Goal: Task Accomplishment & Management: Complete application form

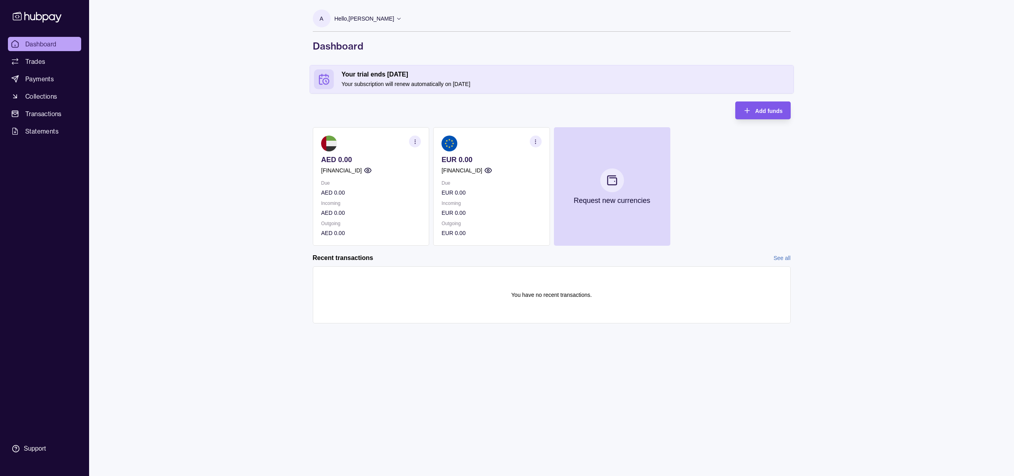
click at [756, 110] on span "Add funds" at bounding box center [768, 111] width 27 height 6
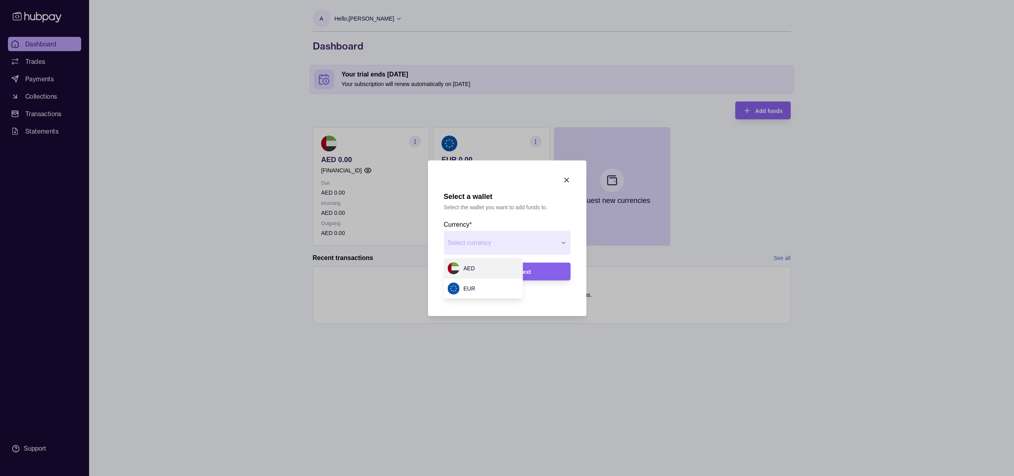
click at [504, 475] on div "Select a wallet Select the wallet you want to add funds to. Currency * Select c…" at bounding box center [507, 476] width 1014 height 0
click at [528, 475] on div "Select a wallet Select the wallet you want to add funds to. Currency * Select c…" at bounding box center [507, 476] width 1014 height 0
click at [566, 181] on icon "button" at bounding box center [567, 180] width 4 height 4
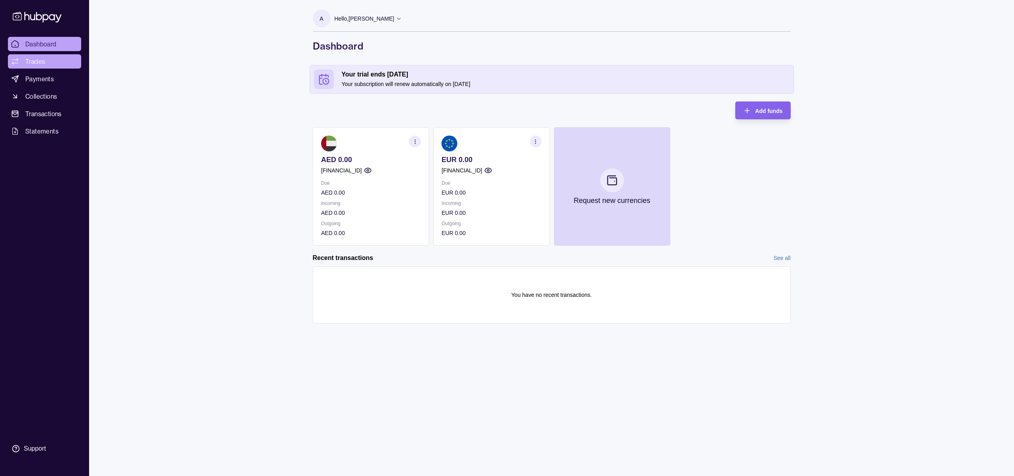
click at [36, 60] on span "Trades" at bounding box center [35, 62] width 20 height 10
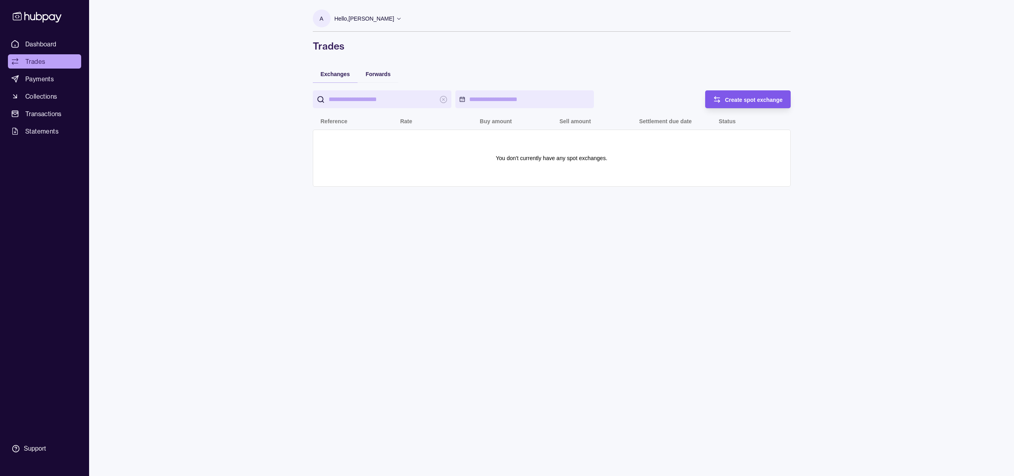
click at [738, 101] on span "Create spot exchange" at bounding box center [754, 100] width 58 height 6
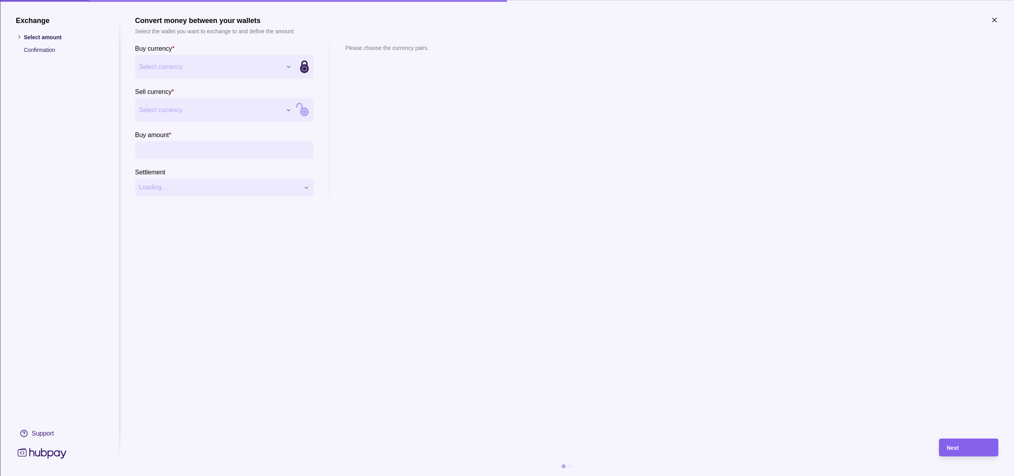
click at [187, 475] on div "Exchange Select amount Confirmation Support Convert money between your wallets …" at bounding box center [507, 476] width 1014 height 0
click at [198, 475] on div "Exchange Select amount Confirmation Support Convert money between your wallets …" at bounding box center [507, 476] width 1014 height 0
click at [198, 156] on input "Buy amount *" at bounding box center [232, 150] width 154 height 18
click at [190, 475] on div "**********" at bounding box center [507, 476] width 1014 height 0
click at [202, 475] on div "**********" at bounding box center [507, 476] width 1014 height 0
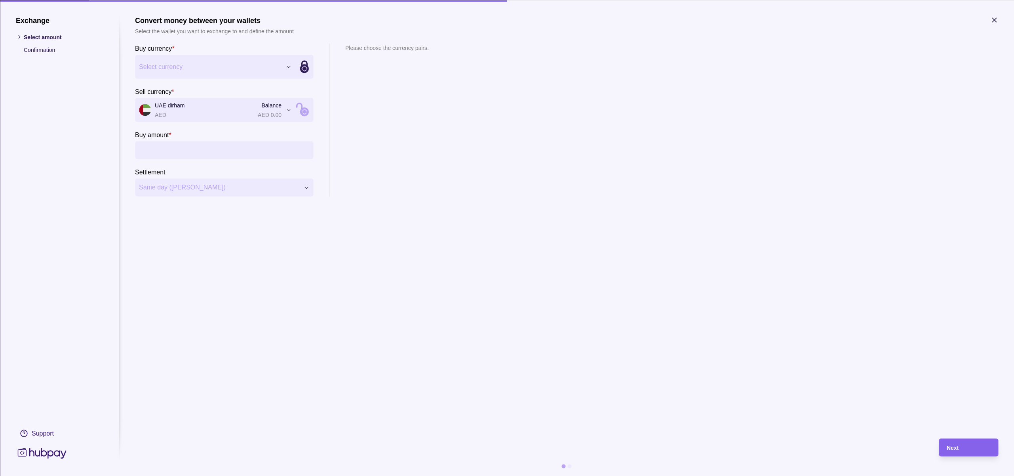
click at [178, 475] on div "Exchange Select amount Confirmation Support Convert money between your wallets …" at bounding box center [507, 476] width 1014 height 0
click at [179, 475] on div "Exchange Select amount Confirmation Support Convert money between your wallets …" at bounding box center [507, 476] width 1014 height 0
click at [41, 46] on p "Confirmation" at bounding box center [63, 49] width 79 height 9
click at [996, 20] on icon "button" at bounding box center [994, 20] width 8 height 8
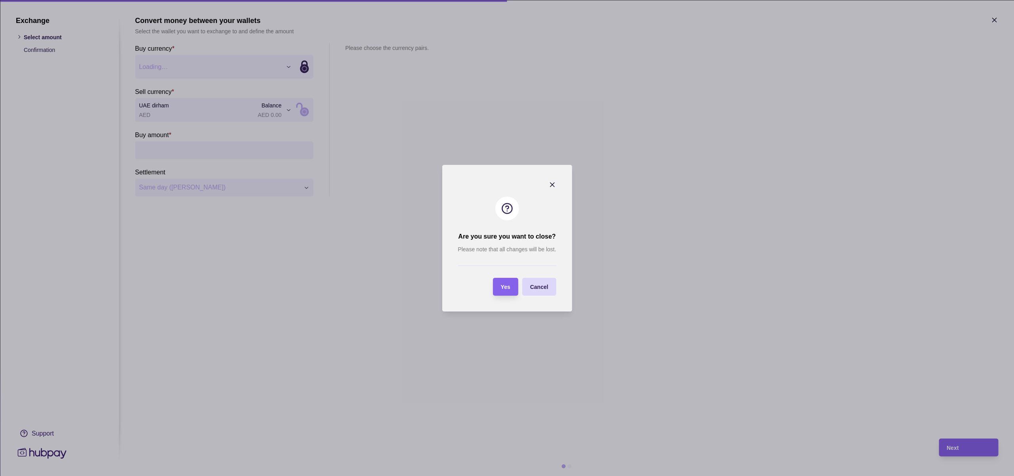
click at [512, 290] on section "Yes" at bounding box center [505, 287] width 25 height 18
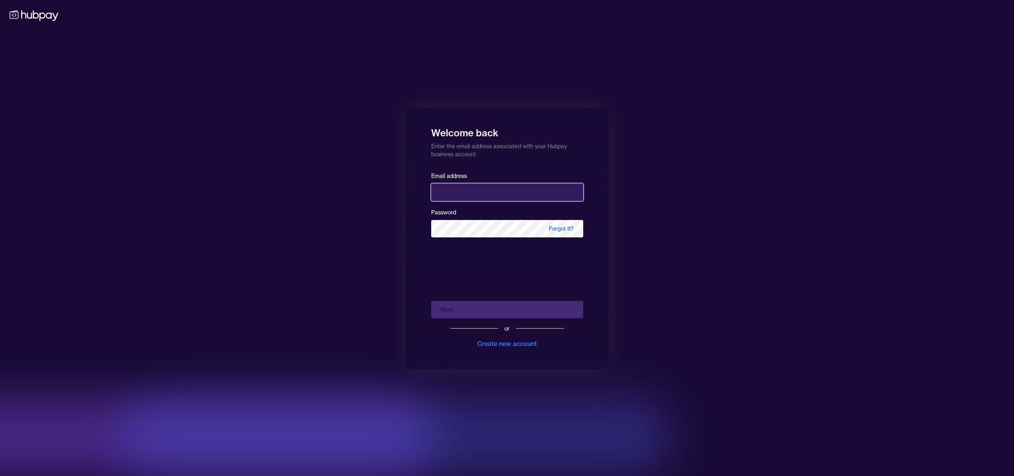
click at [471, 191] on input "email" at bounding box center [507, 191] width 152 height 17
type input "**********"
click at [474, 310] on div "Next or Create new account" at bounding box center [507, 321] width 152 height 54
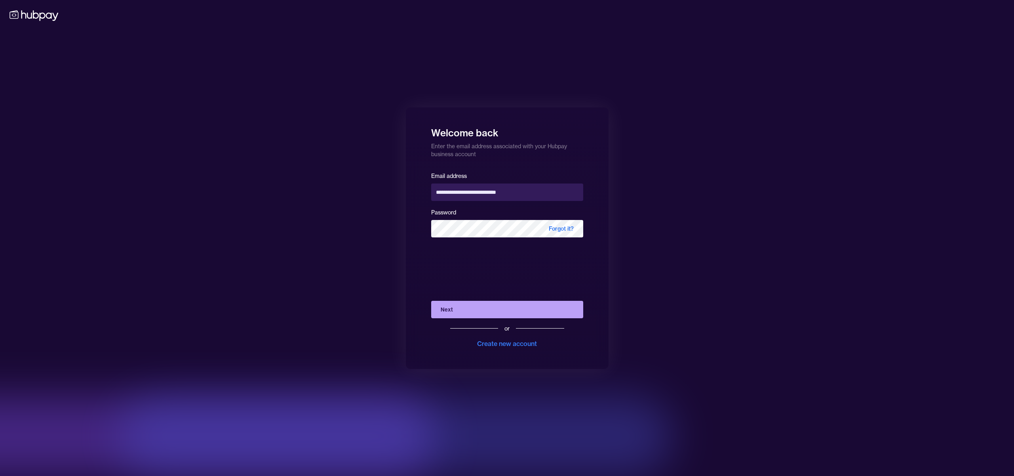
click at [478, 311] on button "Next" at bounding box center [507, 309] width 152 height 17
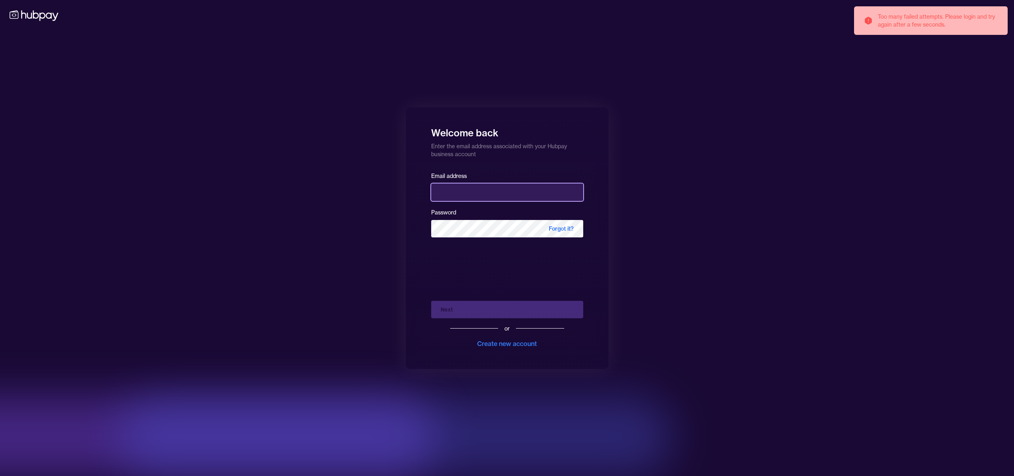
click at [450, 191] on input "email" at bounding box center [507, 191] width 152 height 17
type input "**********"
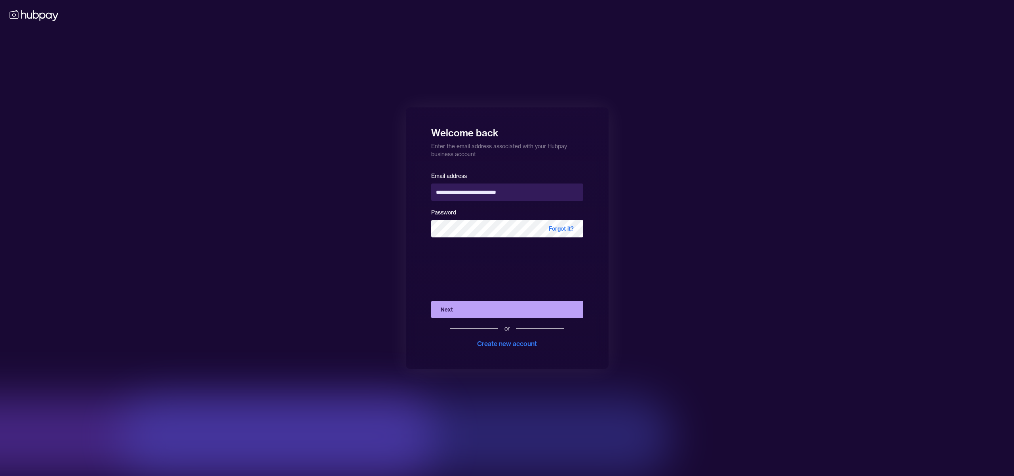
click at [458, 309] on button "Next" at bounding box center [507, 309] width 152 height 17
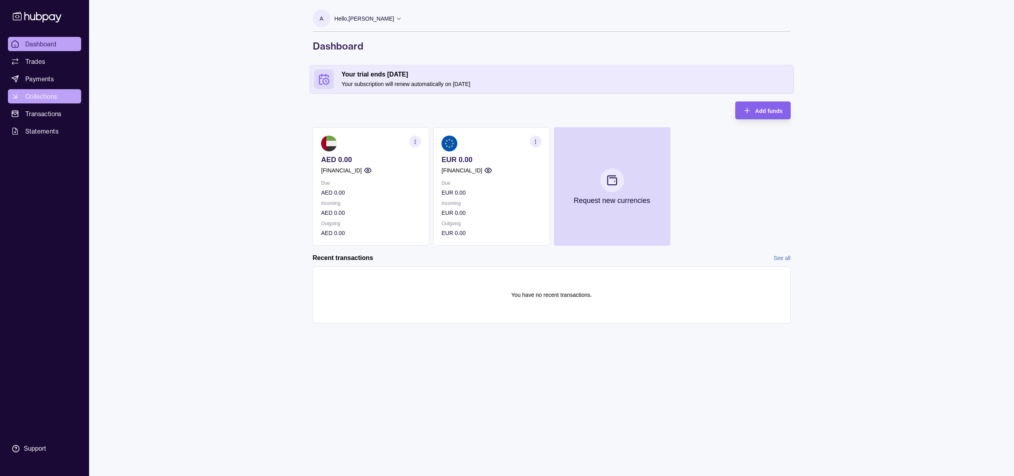
click at [46, 97] on span "Collections" at bounding box center [41, 96] width 32 height 10
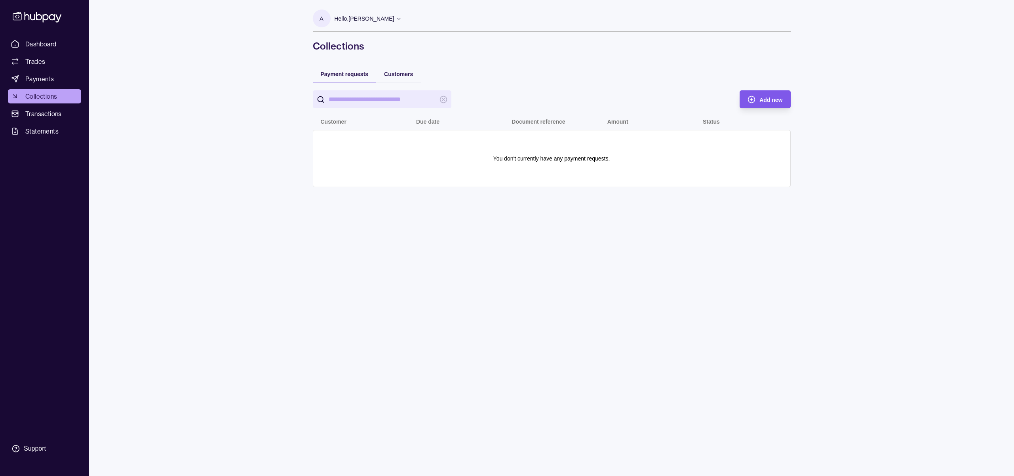
click at [770, 101] on span "Add new" at bounding box center [771, 100] width 23 height 6
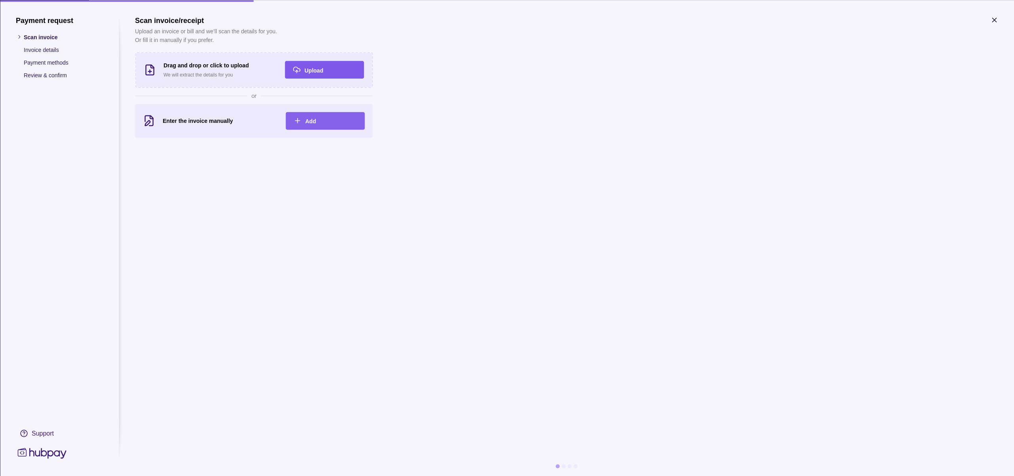
click at [296, 70] on icon "button" at bounding box center [296, 70] width 3 height 1
click at [311, 122] on span "Add" at bounding box center [310, 121] width 11 height 6
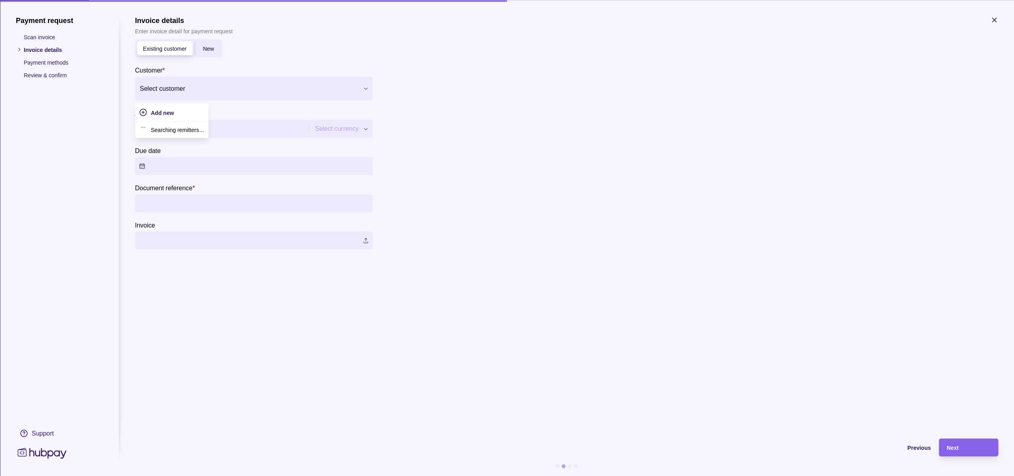
click at [202, 83] on div at bounding box center [249, 88] width 218 height 11
click at [400, 275] on section "Invoice details Enter invoice detail for payment request Existing customer New …" at bounding box center [566, 223] width 863 height 414
click at [349, 475] on div "Payment request Scan invoice Invoice details Payment methods Review & confirm S…" at bounding box center [507, 476] width 1014 height 0
click at [460, 475] on div "Payment request Scan invoice Invoice details Payment methods Review & confirm S…" at bounding box center [507, 476] width 1014 height 0
drag, startPoint x: 334, startPoint y: 49, endPoint x: 196, endPoint y: 64, distance: 138.6
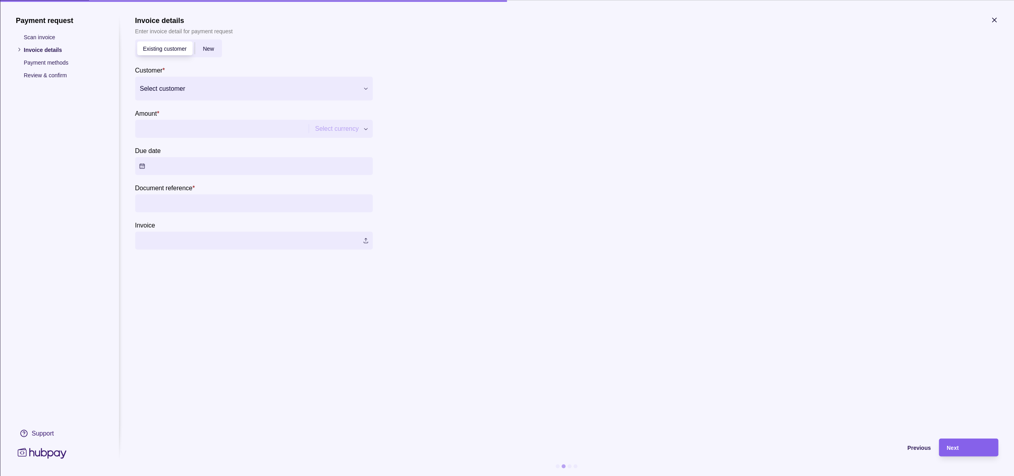
click at [334, 50] on section "Existing customer New Customer * Select customer Amount * Select currency *** *…" at bounding box center [254, 144] width 238 height 210
click at [35, 40] on p "Scan invoice" at bounding box center [63, 36] width 79 height 9
drag, startPoint x: 37, startPoint y: 36, endPoint x: 38, endPoint y: 43, distance: 7.2
click at [37, 36] on p "Scan invoice" at bounding box center [63, 36] width 79 height 9
click at [916, 449] on span "Previous" at bounding box center [919, 447] width 23 height 6
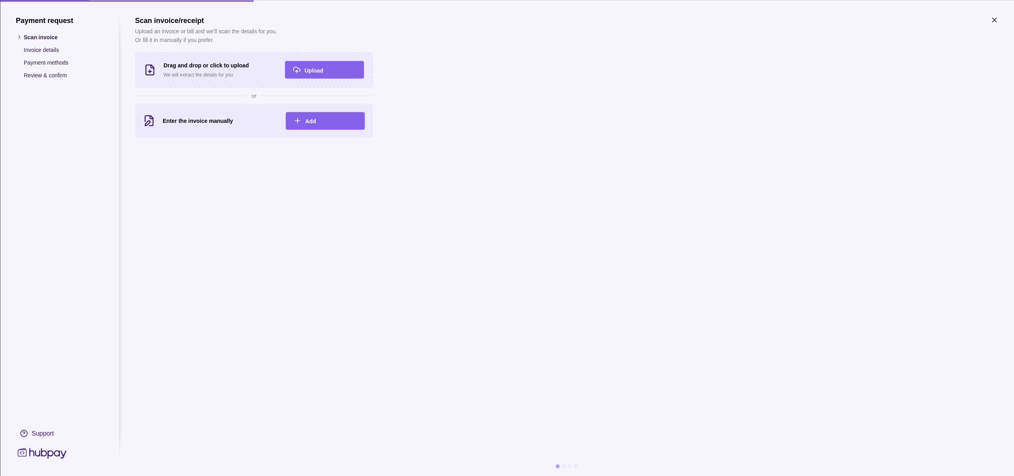
click at [992, 19] on icon "button" at bounding box center [994, 20] width 8 height 8
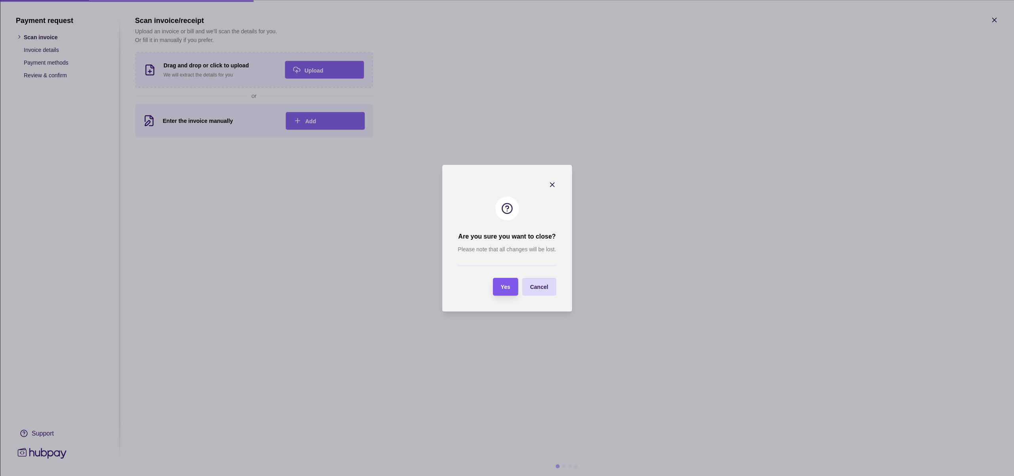
click at [507, 287] on span "Yes" at bounding box center [506, 287] width 10 height 6
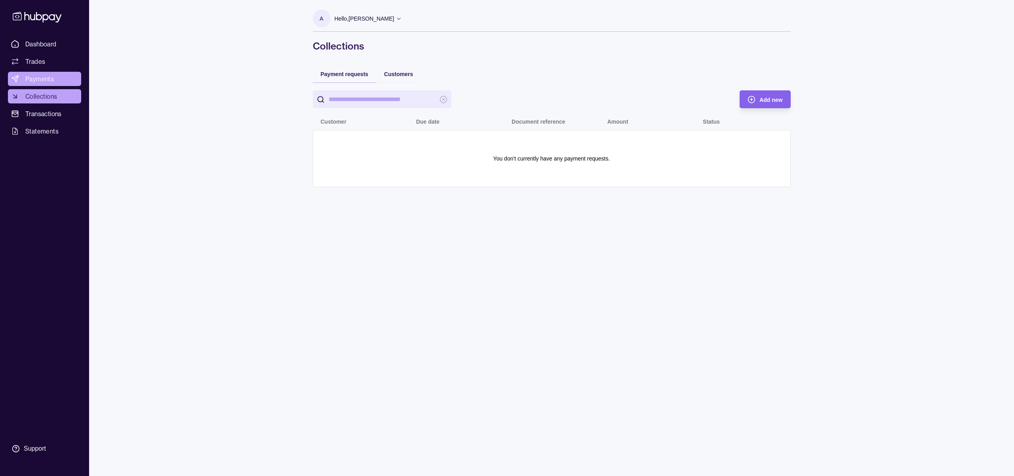
click at [40, 79] on span "Payments" at bounding box center [39, 79] width 29 height 10
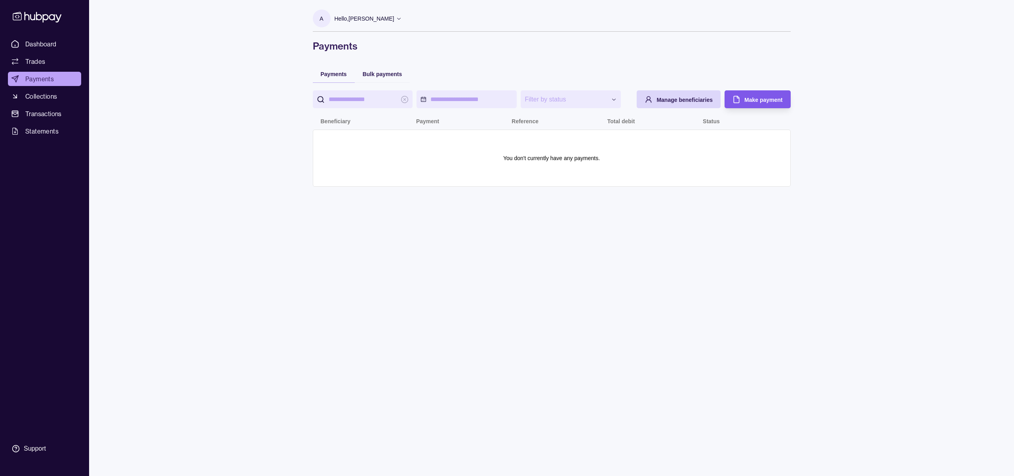
click at [746, 93] on div "Make payment" at bounding box center [752, 99] width 62 height 18
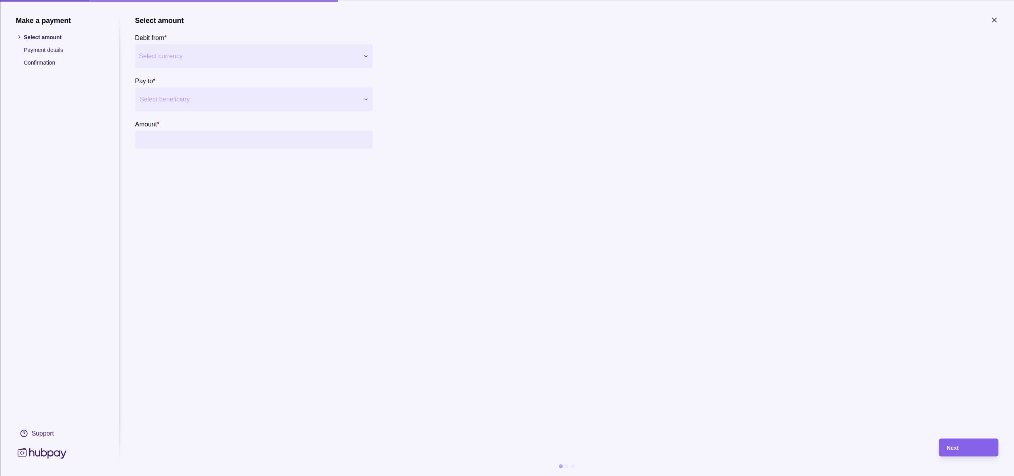
click at [178, 475] on div "Make a payment Select amount Payment details Confirmation Support Select amount…" at bounding box center [507, 476] width 1014 height 0
click at [508, 475] on div "Make a payment Select amount Payment details Confirmation Support Select amount…" at bounding box center [507, 476] width 1014 height 0
click at [995, 20] on icon "button" at bounding box center [994, 20] width 4 height 4
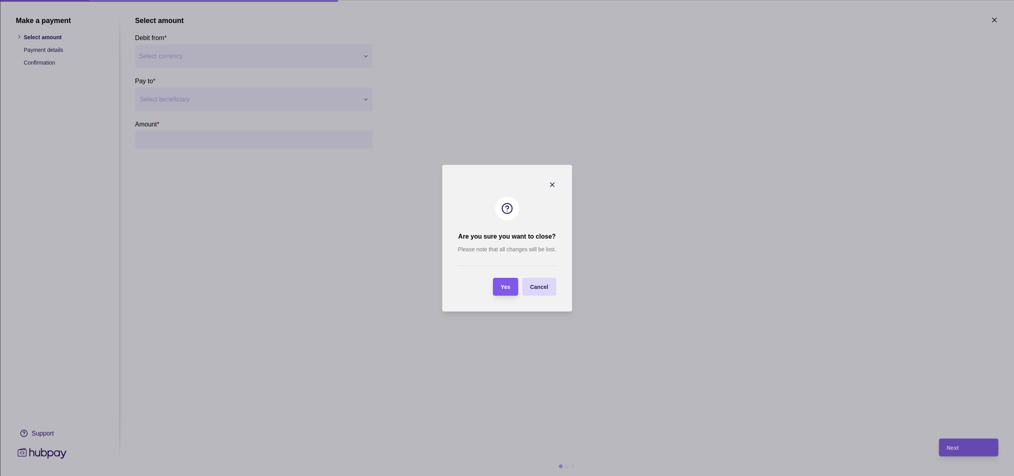
click at [501, 285] on span "Yes" at bounding box center [506, 287] width 10 height 6
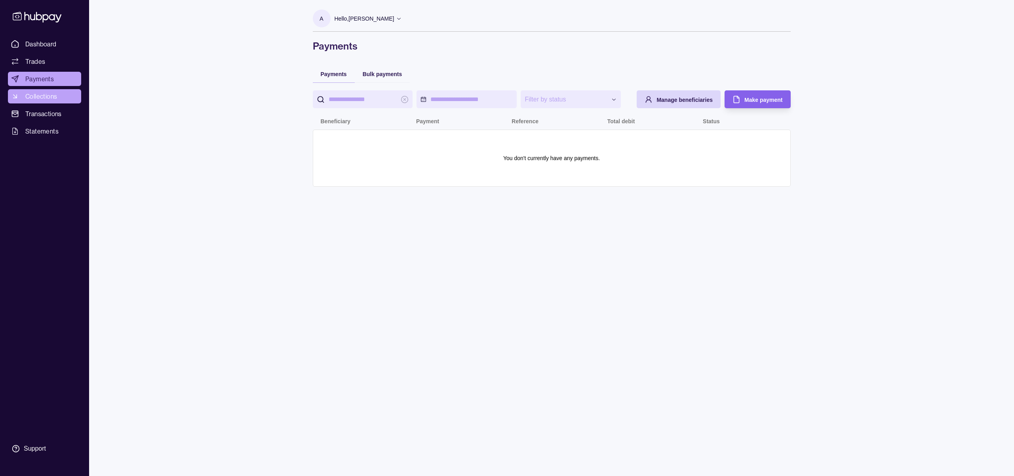
click at [37, 94] on span "Collections" at bounding box center [41, 96] width 32 height 10
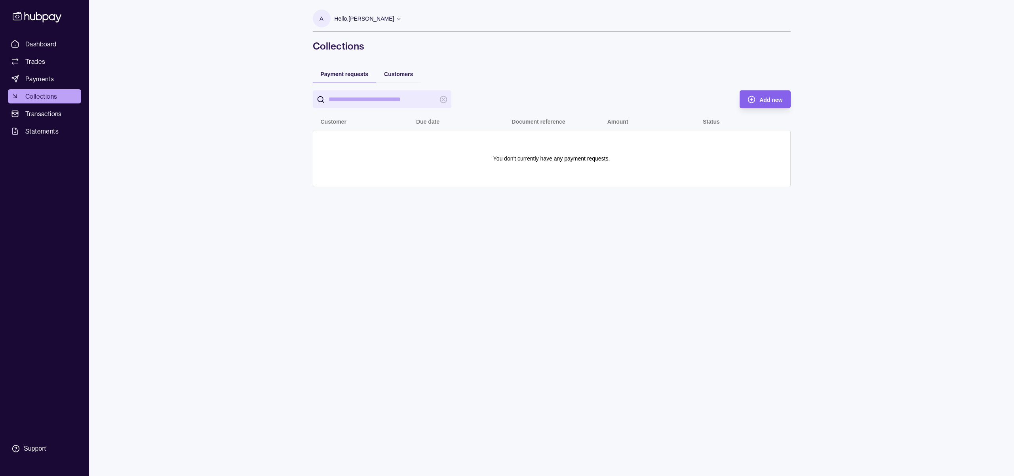
click at [396, 18] on icon at bounding box center [399, 18] width 6 height 6
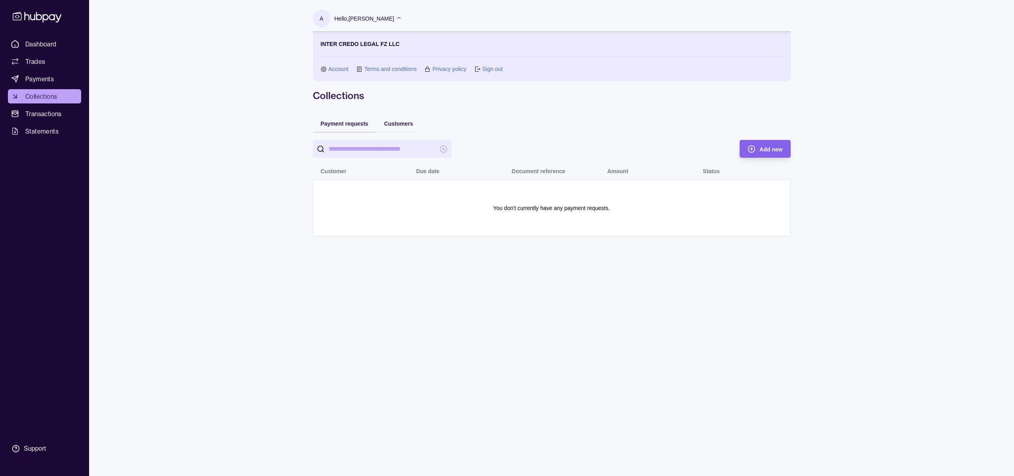
click at [229, 192] on div "Dashboard Trades Payments Collections Transactions Statements Support A Hello, …" at bounding box center [507, 238] width 1014 height 476
click at [43, 131] on span "Statements" at bounding box center [41, 131] width 33 height 10
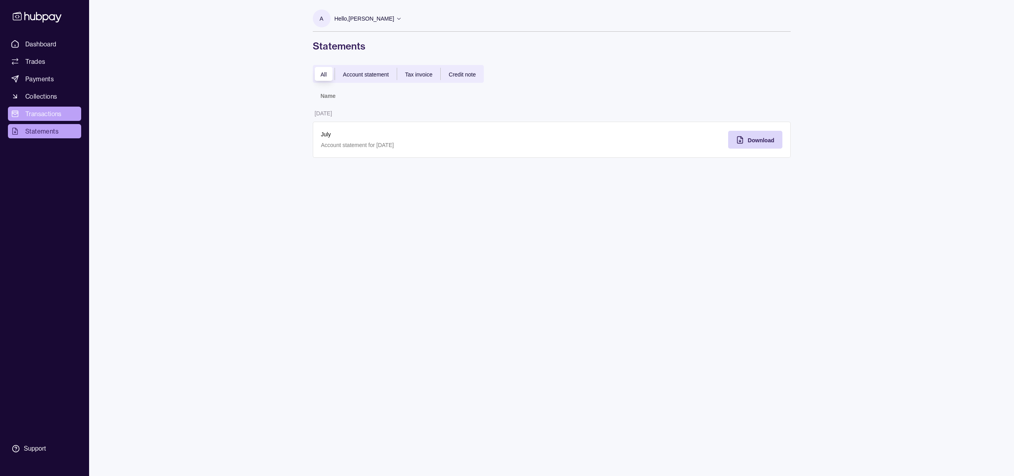
click at [45, 115] on span "Transactions" at bounding box center [43, 114] width 36 height 10
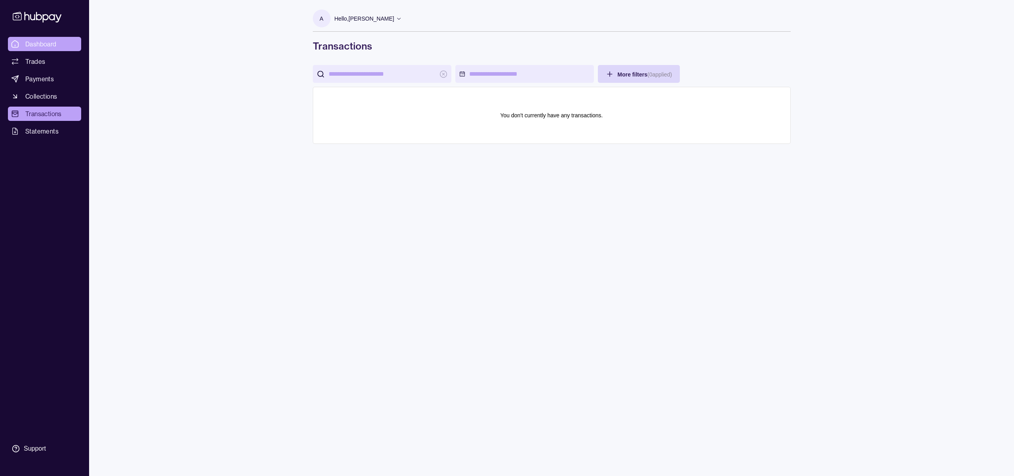
click at [33, 46] on span "Dashboard" at bounding box center [40, 44] width 31 height 10
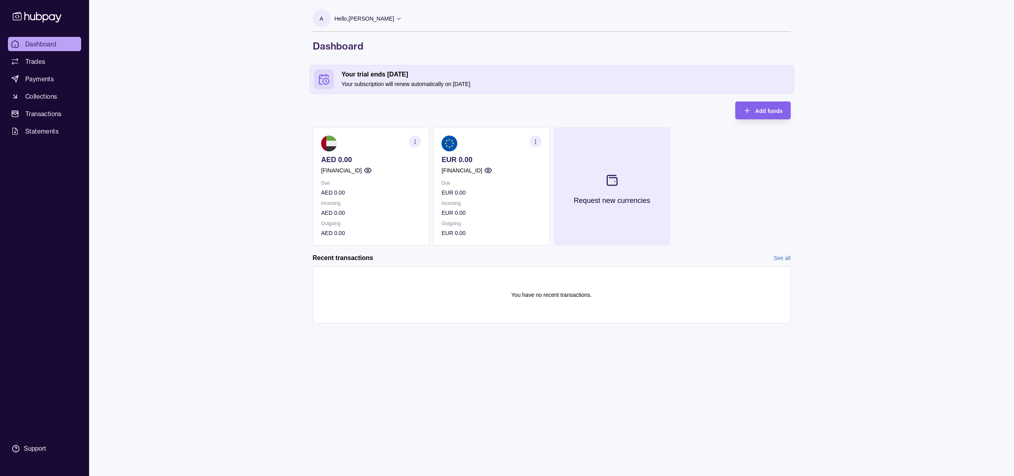
click at [609, 184] on icon at bounding box center [612, 179] width 13 height 13
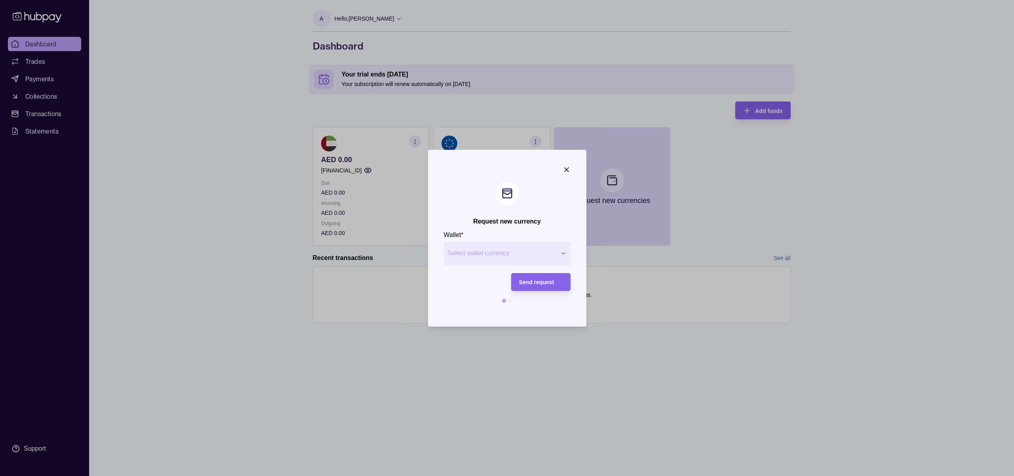
click at [512, 475] on div "Request new currency Wallet * Select wallet currency *** *** *** *** *** *** **…" at bounding box center [507, 476] width 1014 height 0
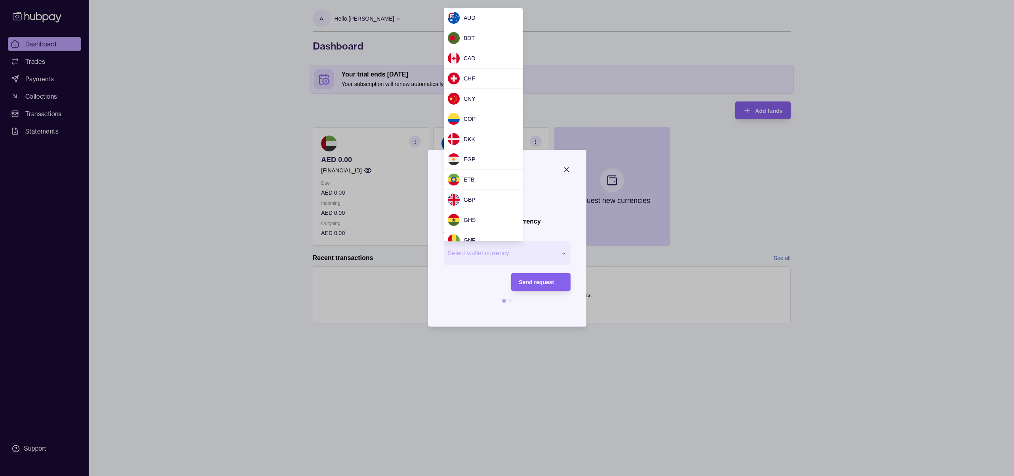
click at [193, 150] on div at bounding box center [507, 238] width 1014 height 476
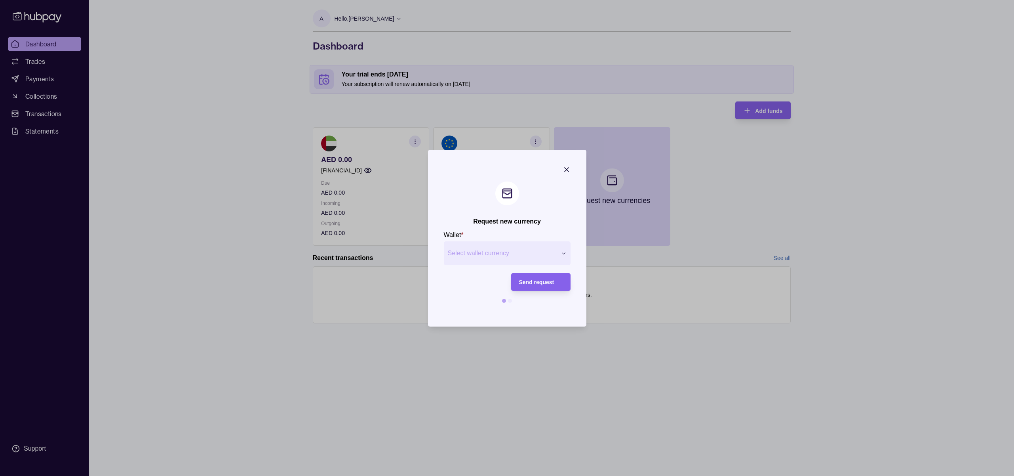
click at [565, 169] on icon "button" at bounding box center [567, 170] width 8 height 8
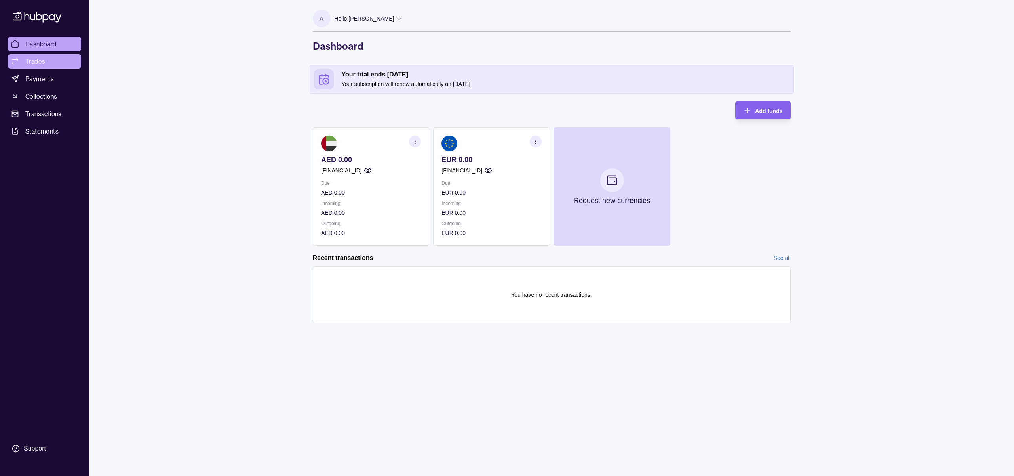
click at [34, 63] on span "Trades" at bounding box center [35, 62] width 20 height 10
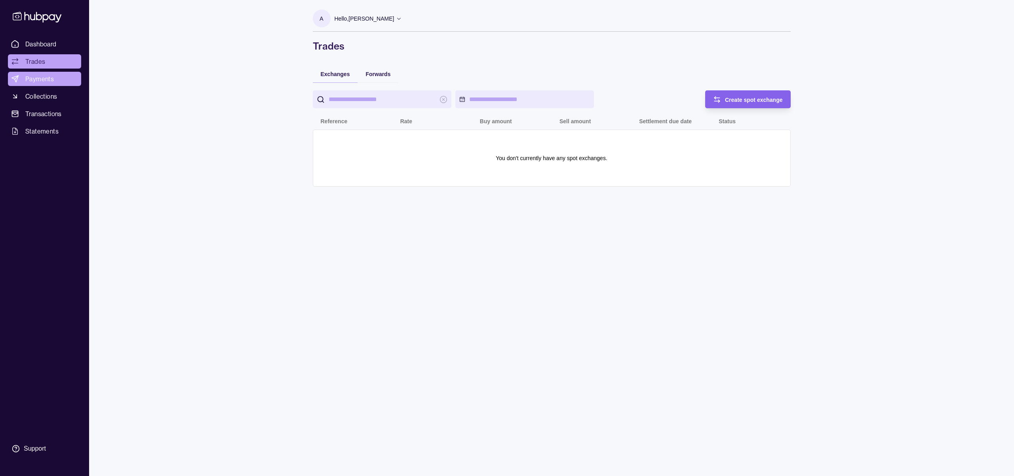
click at [40, 82] on span "Payments" at bounding box center [39, 79] width 29 height 10
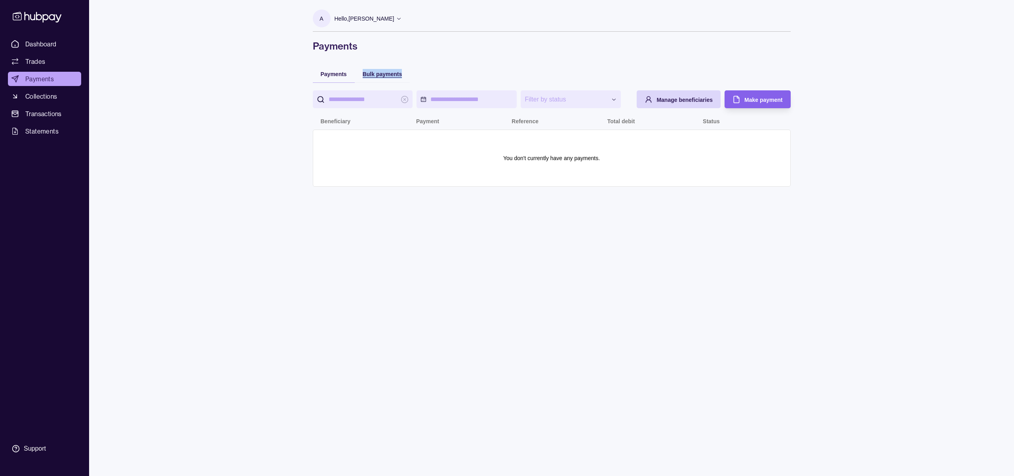
drag, startPoint x: 425, startPoint y: 71, endPoint x: 358, endPoint y: 74, distance: 67.8
click at [358, 74] on div "**********" at bounding box center [552, 130] width 478 height 130
click at [352, 60] on div at bounding box center [352, 60] width 0 height 0
click at [242, 120] on div "**********" at bounding box center [507, 238] width 1014 height 476
click at [41, 98] on span "Collections" at bounding box center [41, 96] width 32 height 10
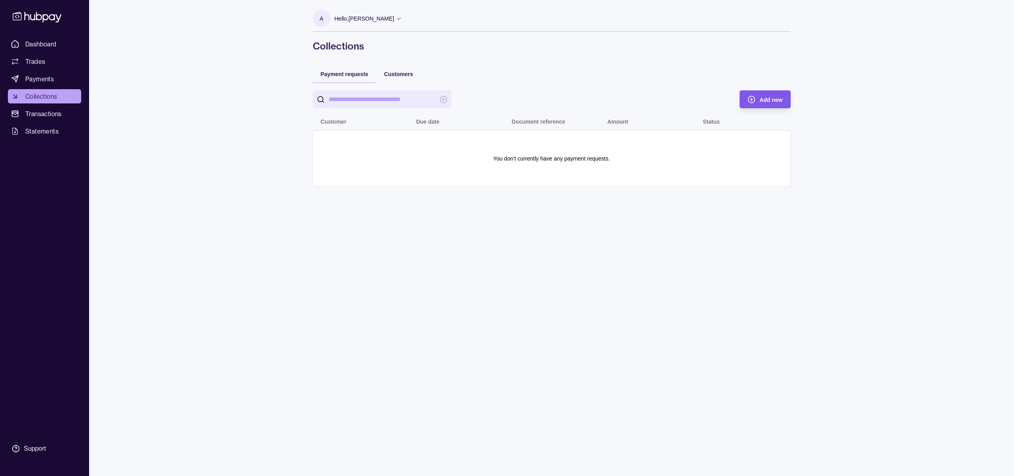
click at [762, 99] on span "Add new" at bounding box center [771, 100] width 23 height 6
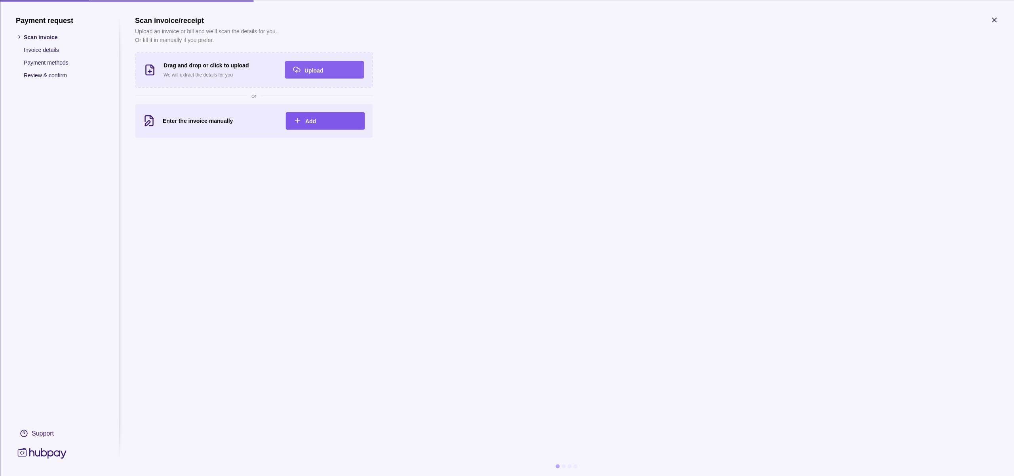
click at [337, 122] on div "Add" at bounding box center [330, 121] width 51 height 10
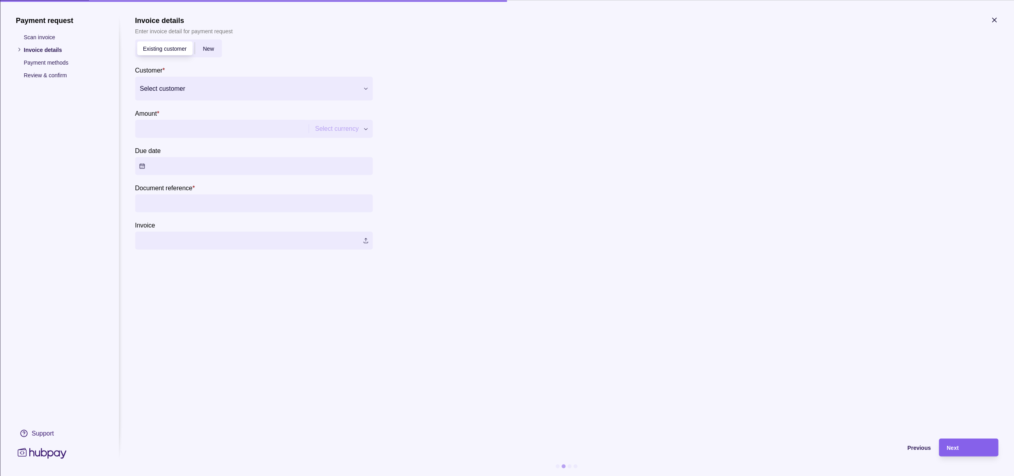
click at [338, 475] on div "Payment request Scan invoice Invoice details Payment methods Review & confirm S…" at bounding box center [507, 476] width 1014 height 0
drag, startPoint x: 519, startPoint y: 168, endPoint x: 497, endPoint y: 165, distance: 22.9
click at [519, 475] on div "Payment request Scan invoice Invoice details Payment methods Review & confirm S…" at bounding box center [507, 476] width 1014 height 0
click at [212, 49] on span "New" at bounding box center [208, 49] width 11 height 6
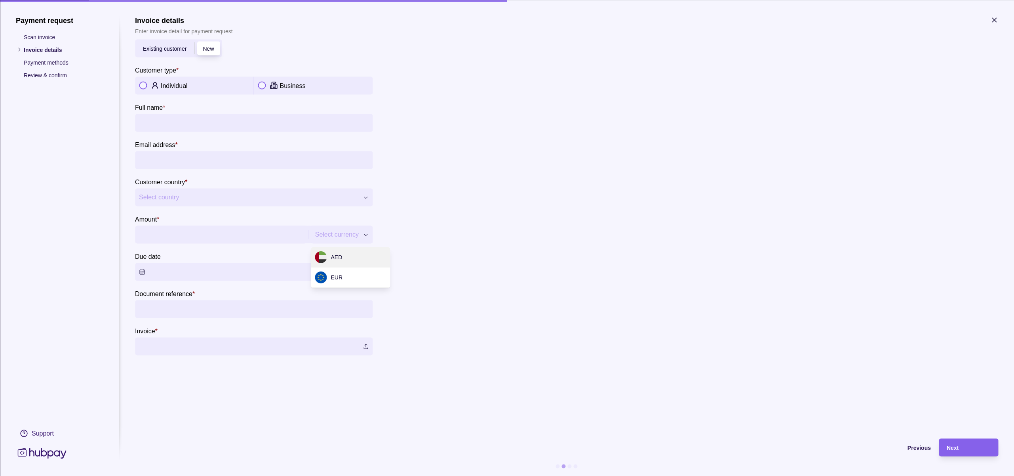
click at [364, 475] on div "**********" at bounding box center [507, 476] width 1014 height 0
click at [446, 475] on div "**********" at bounding box center [507, 476] width 1014 height 0
click at [44, 62] on p "Payment methods" at bounding box center [63, 62] width 79 height 9
click at [48, 74] on p "Review & confirm" at bounding box center [63, 74] width 79 height 9
click at [994, 21] on icon "button" at bounding box center [994, 20] width 8 height 8
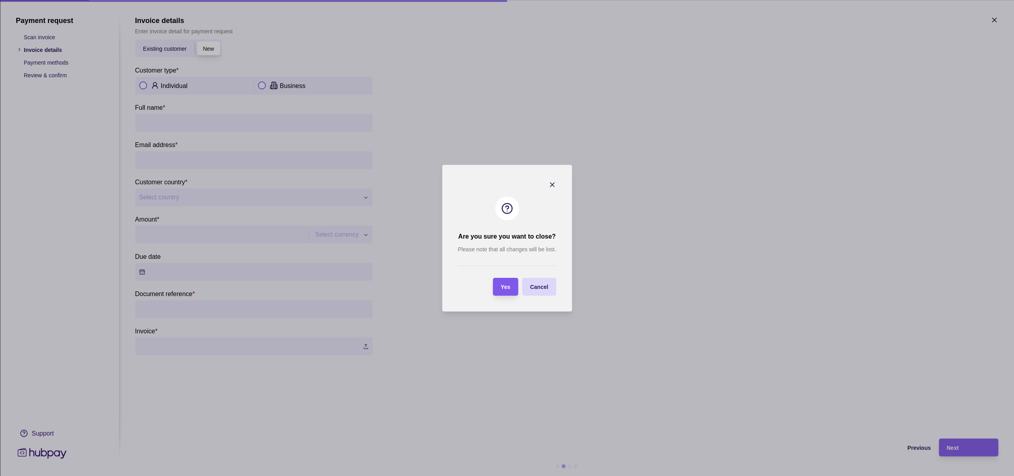
click at [511, 281] on section "Yes" at bounding box center [505, 287] width 25 height 18
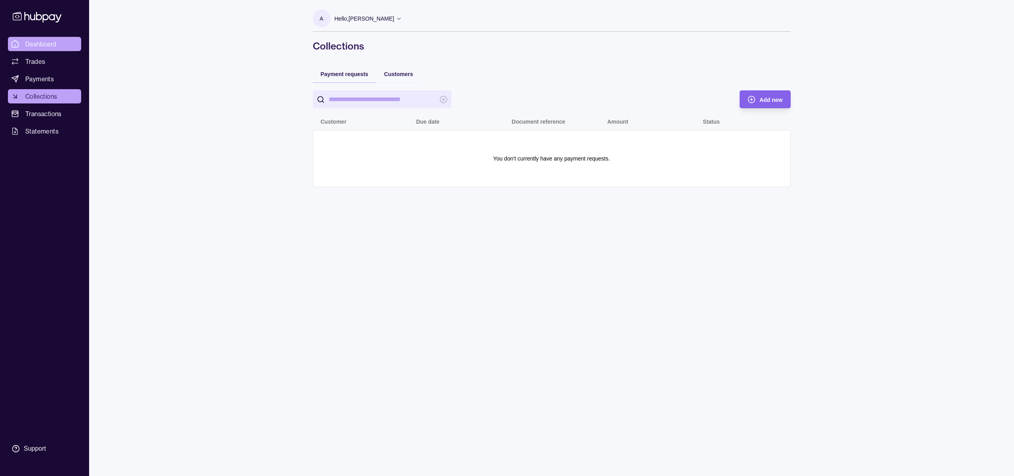
click at [40, 43] on span "Dashboard" at bounding box center [40, 44] width 31 height 10
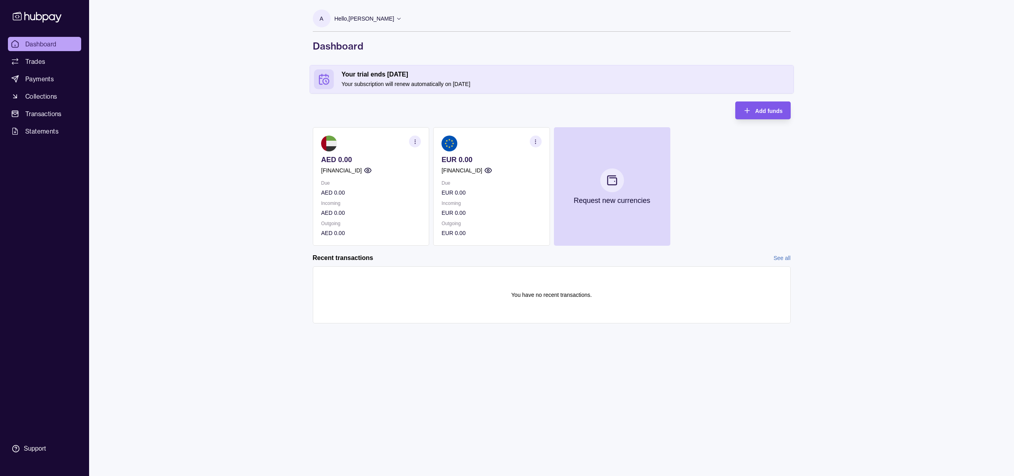
click at [768, 110] on span "Add funds" at bounding box center [768, 111] width 27 height 6
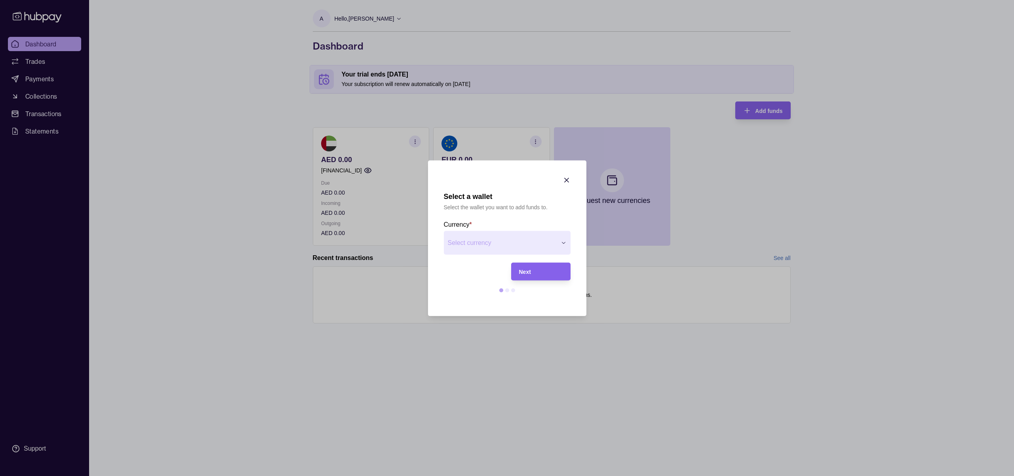
click at [473, 475] on div "Select a wallet Select the wallet you want to add funds to. Currency * Select c…" at bounding box center [507, 476] width 1014 height 0
click at [569, 475] on div "Select a wallet Select the wallet you want to add funds to. Currency * Select c…" at bounding box center [507, 476] width 1014 height 0
click at [565, 181] on icon "button" at bounding box center [567, 180] width 4 height 4
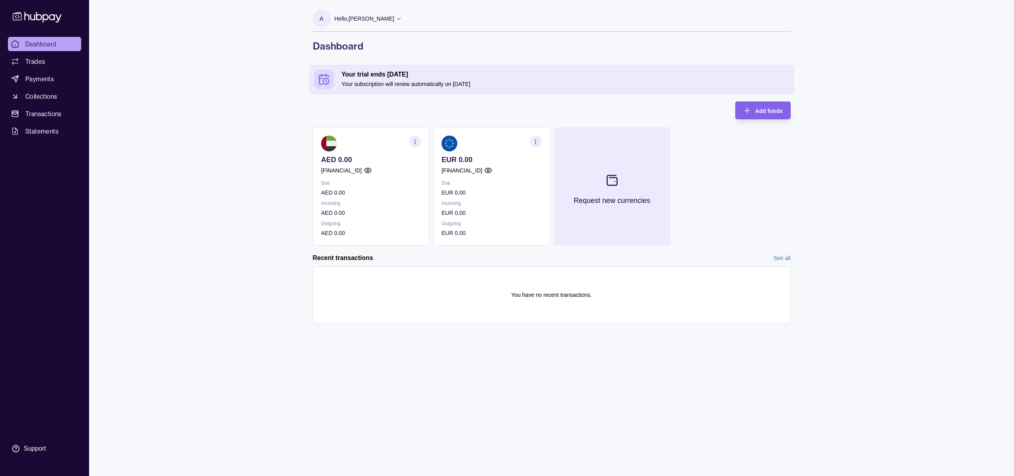
click at [608, 182] on icon at bounding box center [612, 179] width 13 height 13
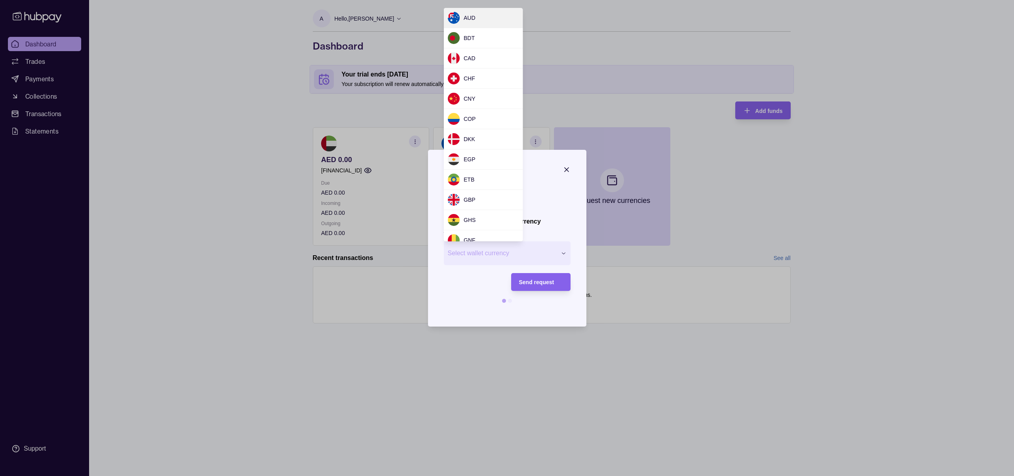
click at [501, 475] on div "Request new currency Wallet * Select wallet currency *** *** *** *** *** *** **…" at bounding box center [507, 476] width 1014 height 0
click at [250, 162] on div at bounding box center [507, 238] width 1014 height 476
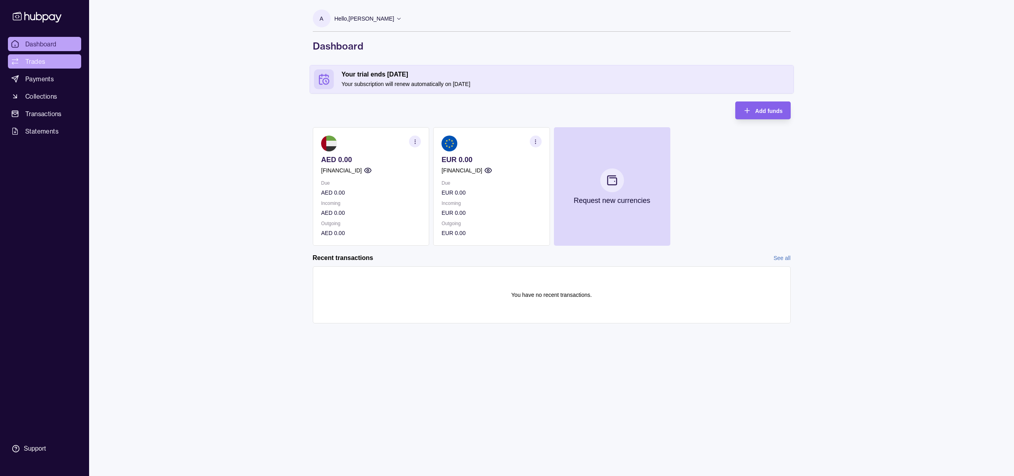
click at [25, 61] on span "Trades" at bounding box center [35, 62] width 20 height 10
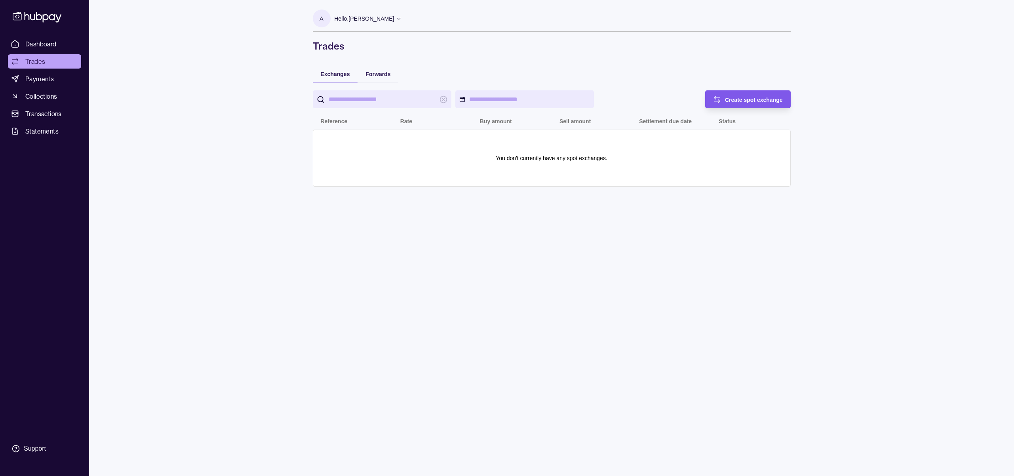
click at [733, 98] on span "Create spot exchange" at bounding box center [754, 100] width 58 height 6
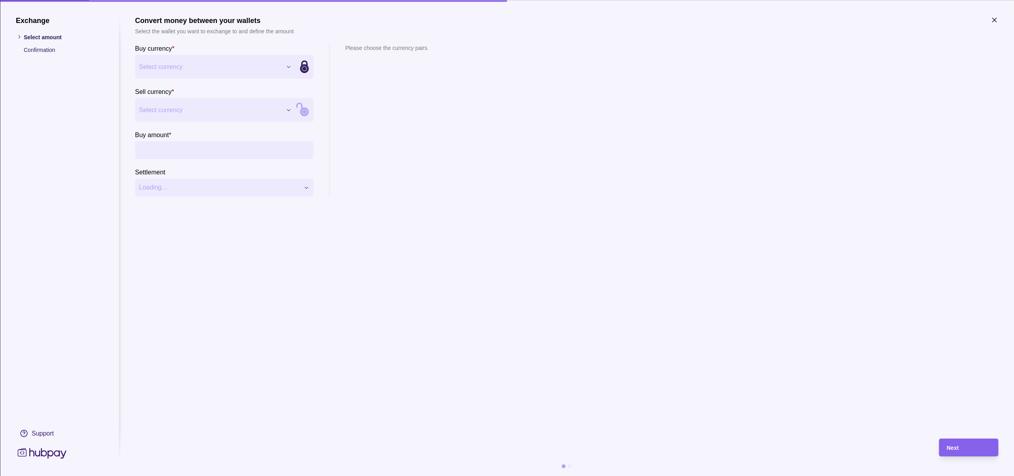
click at [209, 475] on div "Exchange Select amount Confirmation Support Convert money between your wallets …" at bounding box center [507, 476] width 1014 height 0
click at [234, 475] on div "Exchange Select amount Confirmation Support Convert money between your wallets …" at bounding box center [507, 476] width 1014 height 0
click at [227, 475] on div "Exchange Select amount Confirmation Support Convert money between your wallets …" at bounding box center [507, 476] width 1014 height 0
click at [79, 475] on div "Exchange Select amount Confirmation Support Convert money between your wallets …" at bounding box center [507, 476] width 1014 height 0
click at [303, 67] on icon at bounding box center [304, 66] width 107 height 107
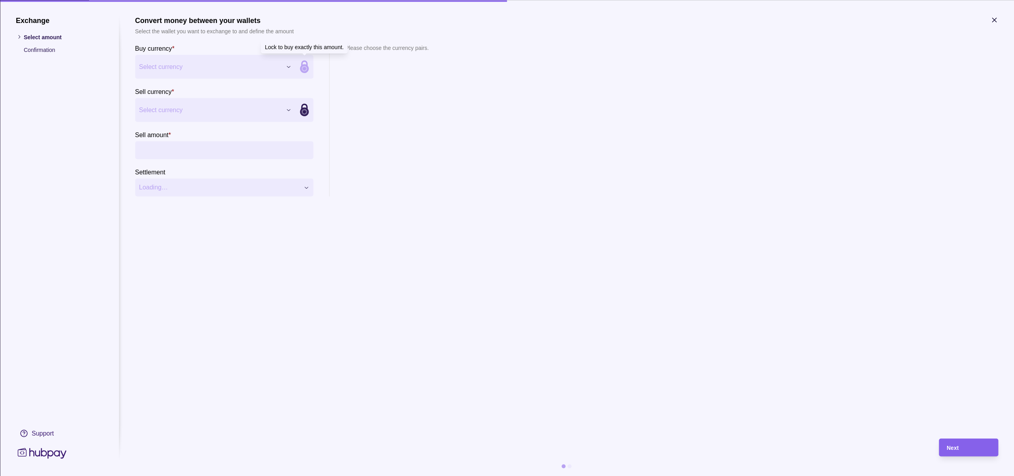
click at [304, 67] on icon at bounding box center [304, 66] width 107 height 107
click at [288, 475] on div "Exchange Select amount Confirmation Support Convert money between your wallets …" at bounding box center [507, 476] width 1014 height 0
click at [244, 475] on div "Exchange Select amount Confirmation Support Convert money between your wallets …" at bounding box center [507, 476] width 1014 height 0
click at [190, 147] on input "Buy amount *" at bounding box center [232, 150] width 154 height 18
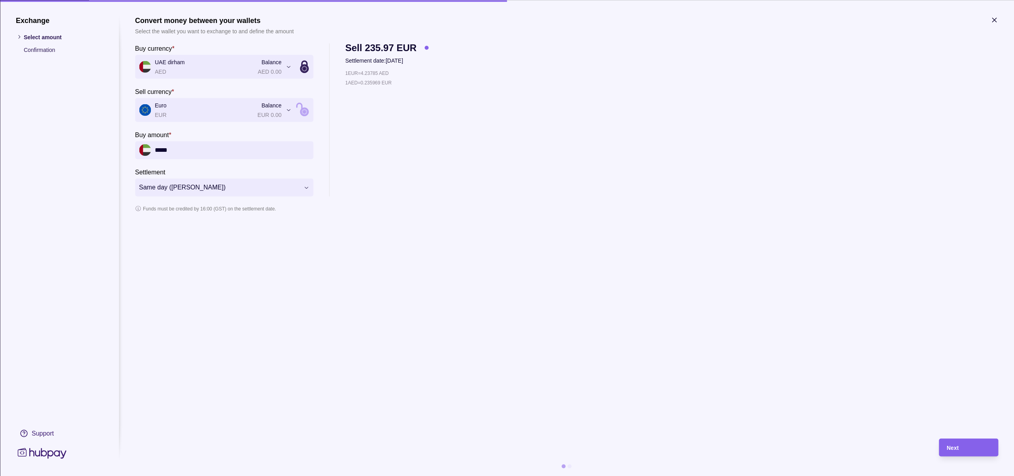
type input "*****"
click at [303, 475] on div "**********" at bounding box center [507, 476] width 1014 height 0
click at [313, 475] on div "**********" at bounding box center [507, 476] width 1014 height 0
click at [992, 20] on icon "button" at bounding box center [994, 20] width 8 height 8
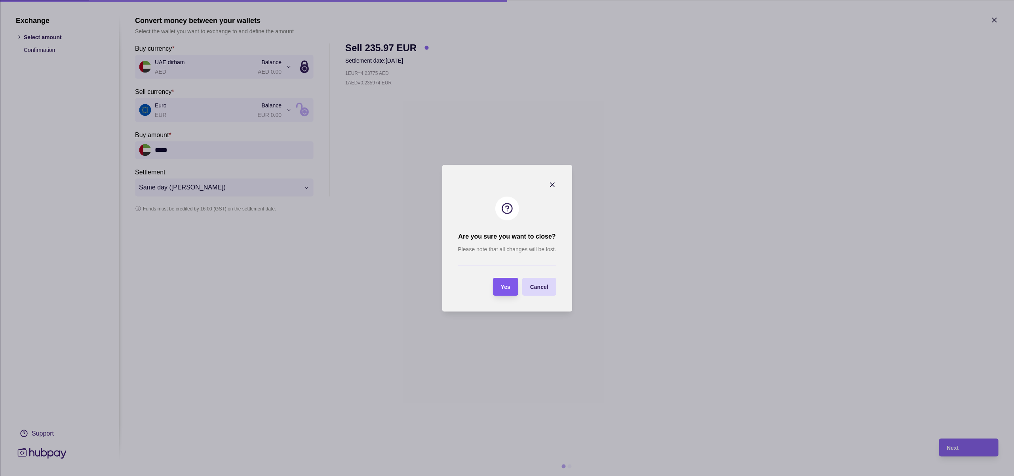
click at [508, 289] on span "Yes" at bounding box center [506, 287] width 10 height 6
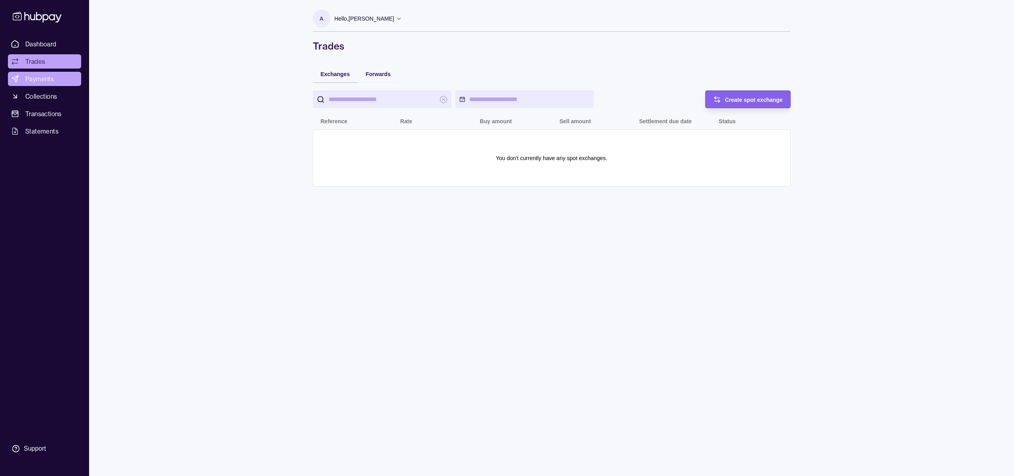
click at [39, 81] on span "Payments" at bounding box center [39, 79] width 29 height 10
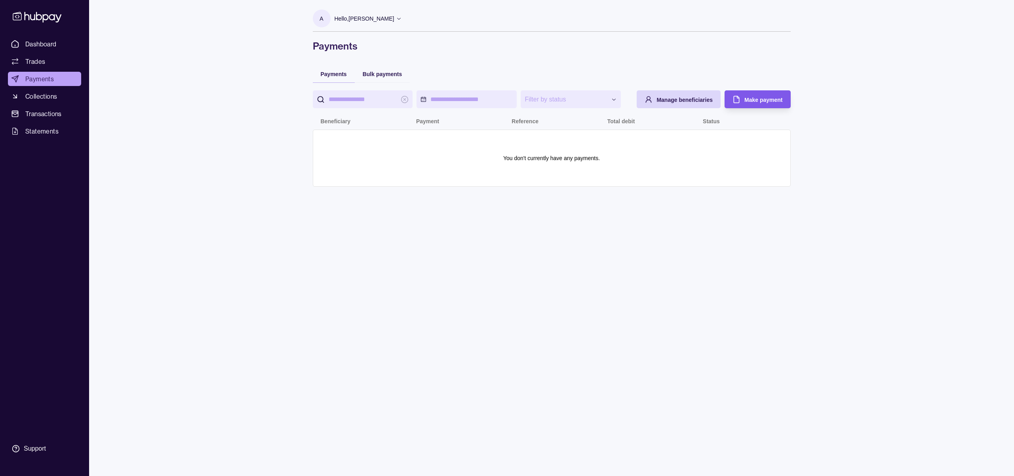
click at [764, 99] on span "Make payment" at bounding box center [764, 100] width 38 height 6
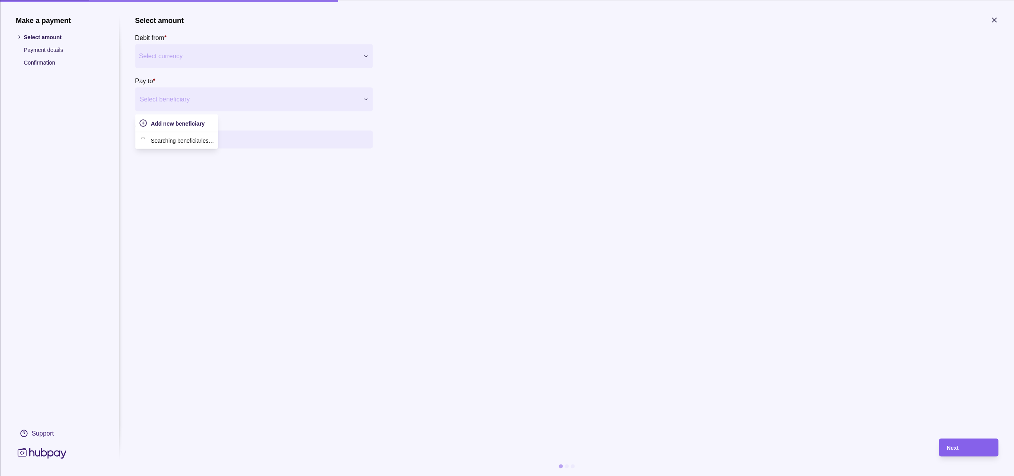
click at [175, 103] on div at bounding box center [249, 98] width 218 height 11
click at [181, 475] on div "Make a payment Select amount Payment details Confirmation Support Select amount…" at bounding box center [507, 476] width 1014 height 0
click at [206, 475] on div "Make a payment Select amount Payment details Confirmation Support Select amount…" at bounding box center [507, 476] width 1014 height 0
click at [997, 19] on icon "button" at bounding box center [994, 20] width 8 height 8
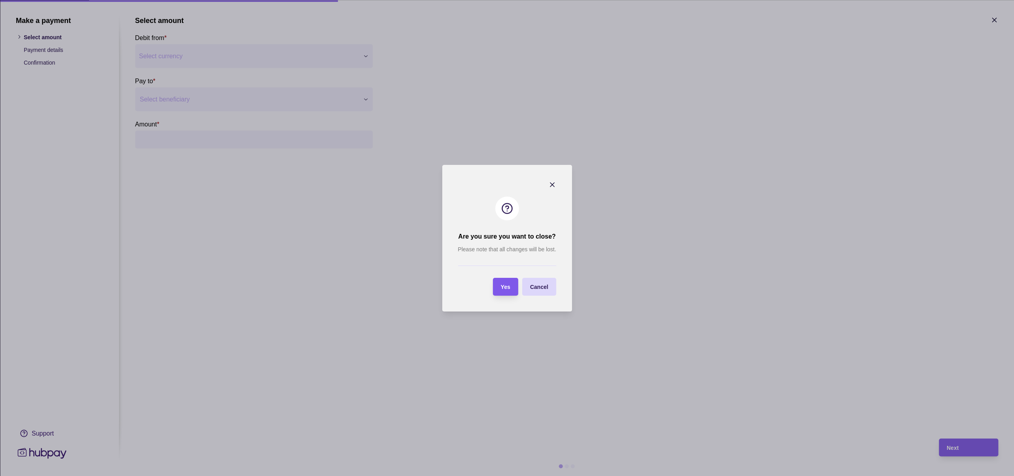
click at [502, 282] on div "Yes" at bounding box center [506, 287] width 10 height 10
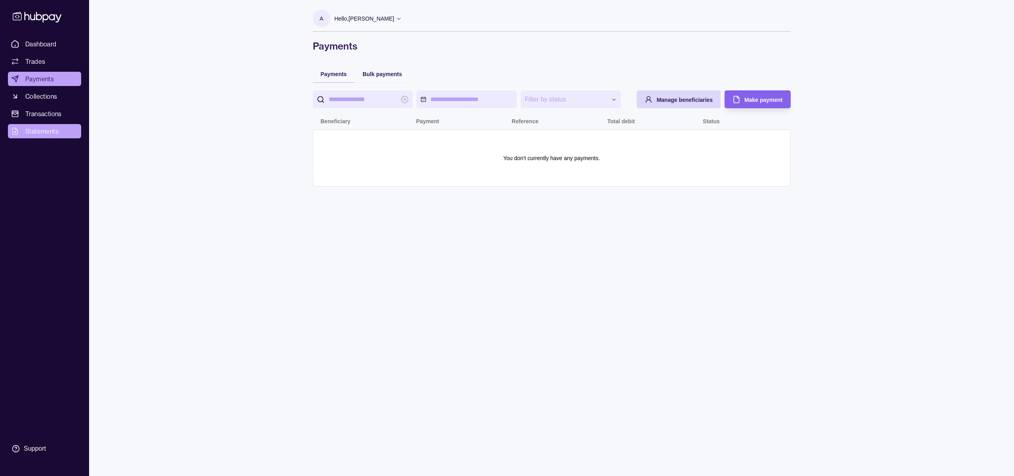
click at [35, 130] on span "Statements" at bounding box center [41, 131] width 33 height 10
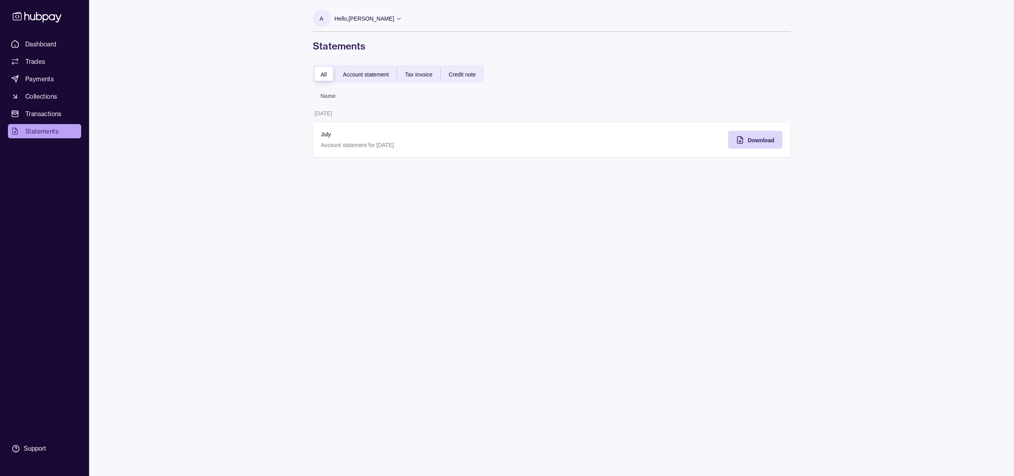
click at [396, 16] on icon at bounding box center [399, 18] width 6 height 6
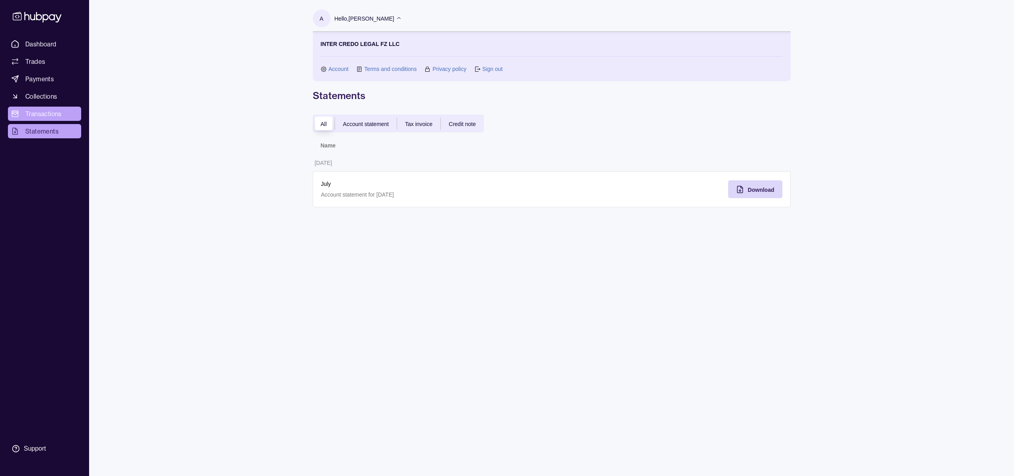
click at [40, 114] on span "Transactions" at bounding box center [43, 114] width 36 height 10
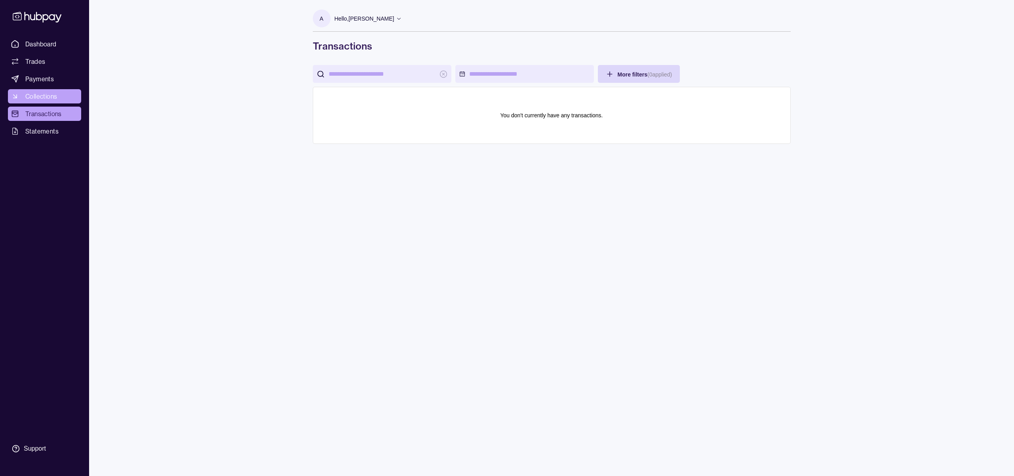
click at [40, 93] on span "Collections" at bounding box center [41, 96] width 32 height 10
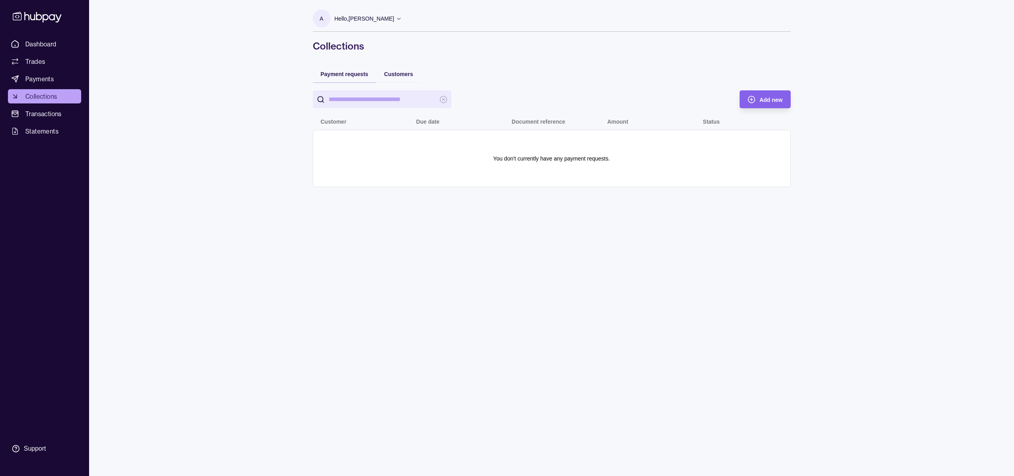
click at [376, 97] on input "search" at bounding box center [382, 99] width 107 height 18
click at [400, 74] on span "Customers" at bounding box center [398, 74] width 29 height 6
click at [342, 74] on span "Payment requests" at bounding box center [345, 74] width 48 height 6
click at [764, 100] on span "Add new" at bounding box center [771, 100] width 23 height 6
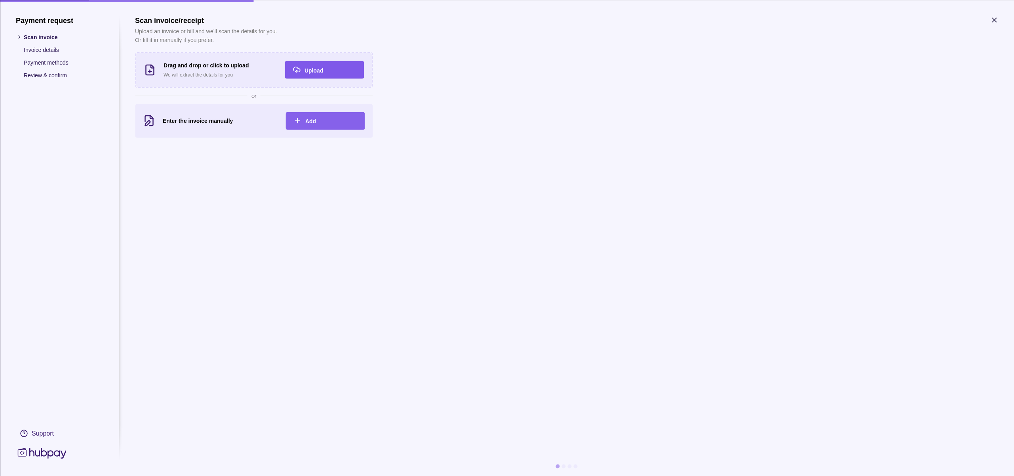
click at [323, 70] on div "Upload" at bounding box center [330, 70] width 51 height 10
click at [324, 120] on div "Add" at bounding box center [330, 121] width 51 height 10
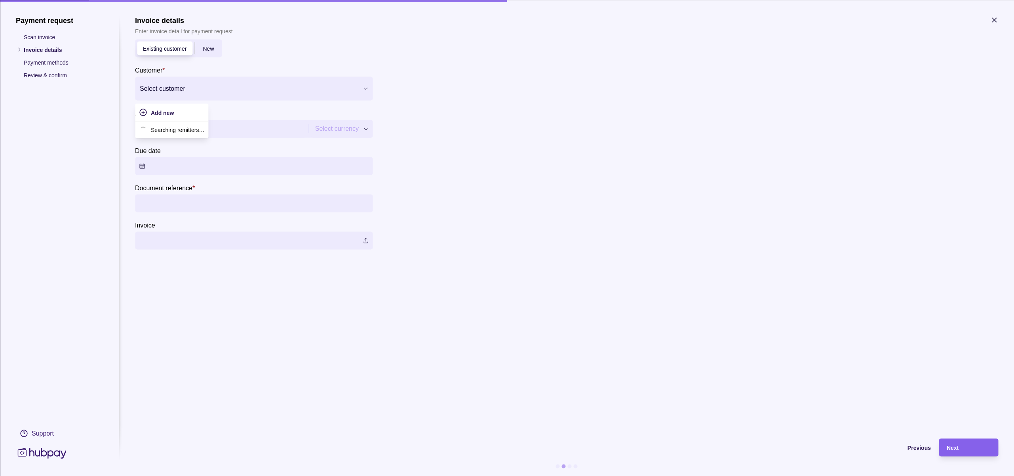
click at [190, 88] on div at bounding box center [249, 88] width 218 height 11
click at [158, 112] on span "Add new" at bounding box center [162, 112] width 23 height 6
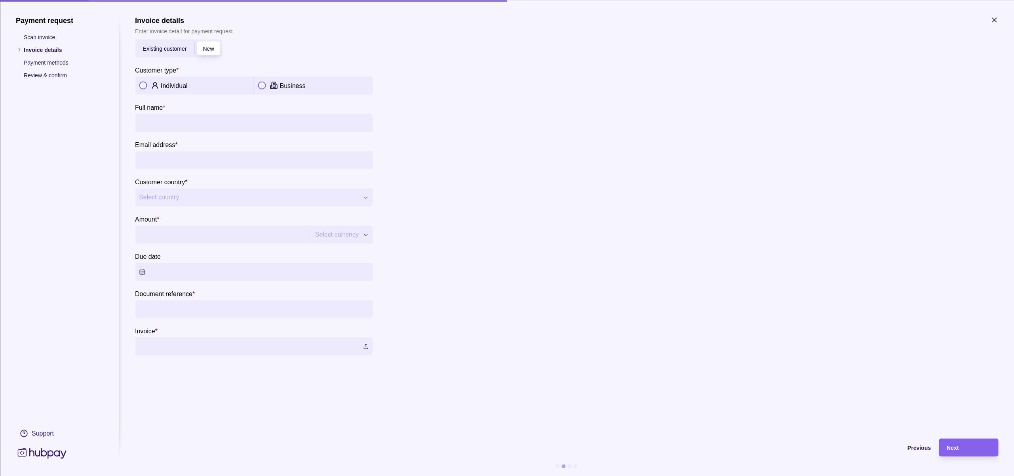
click at [206, 124] on input "Full name *" at bounding box center [254, 123] width 230 height 18
click at [284, 86] on p "Business" at bounding box center [293, 85] width 26 height 7
click at [162, 125] on input "Company name *" at bounding box center [254, 123] width 230 height 18
click at [171, 123] on input "Company name *" at bounding box center [254, 123] width 230 height 18
type input "*"
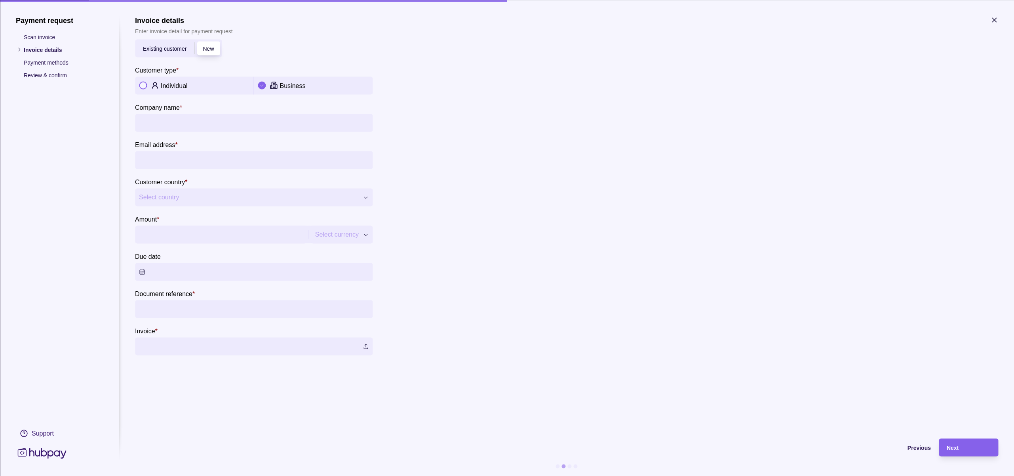
click at [176, 475] on div "**********" at bounding box center [507, 476] width 1014 height 0
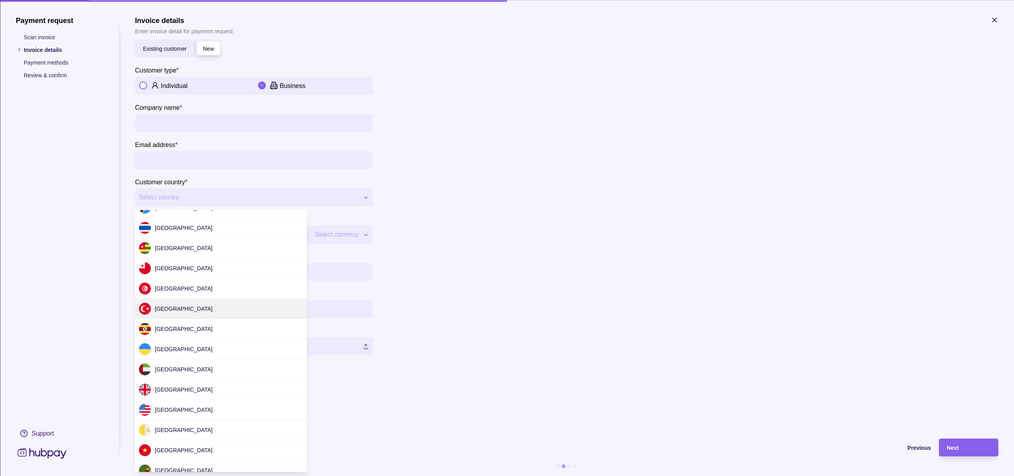
scroll to position [2404, 0]
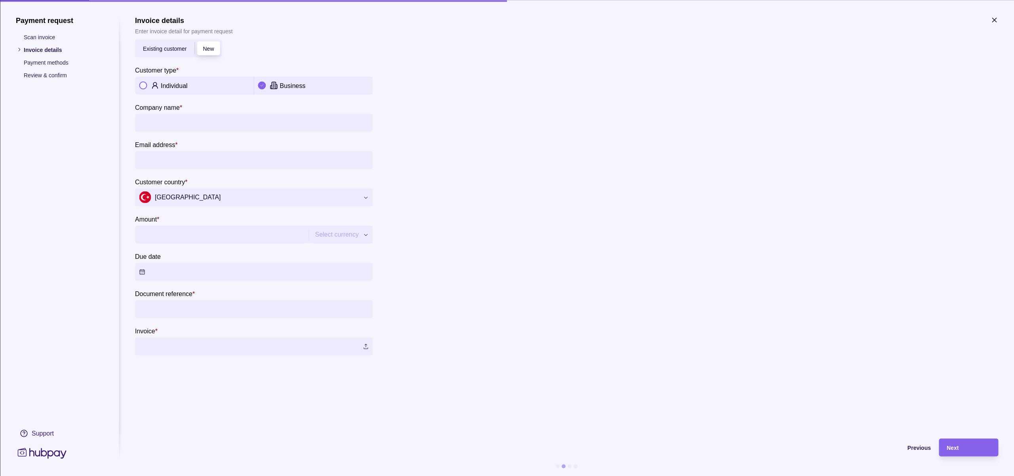
click at [178, 122] on input "Company name *" at bounding box center [254, 123] width 230 height 18
type input "*"
type input "**********"
click at [186, 160] on input "Email address *" at bounding box center [254, 160] width 230 height 18
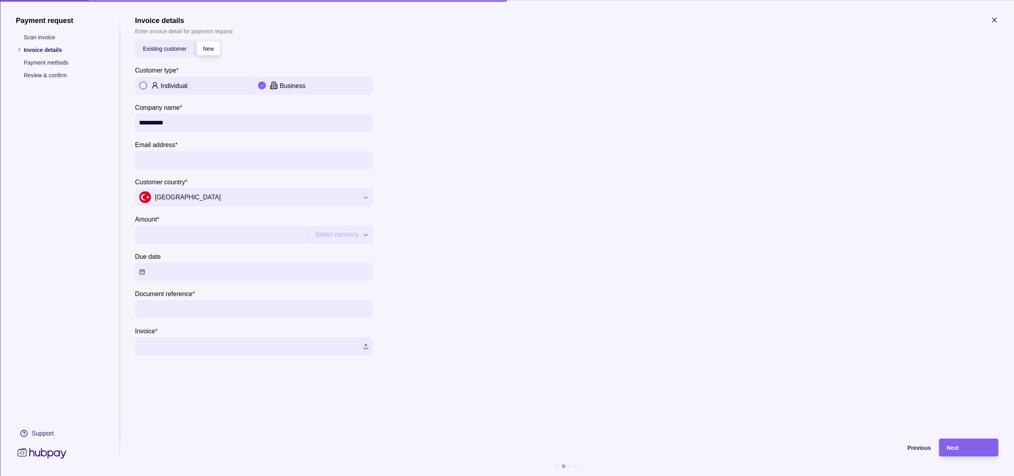
type input "**********"
click at [195, 236] on input "Amount *" at bounding box center [221, 234] width 164 height 18
click at [362, 475] on div "**********" at bounding box center [507, 476] width 1014 height 0
type input "********"
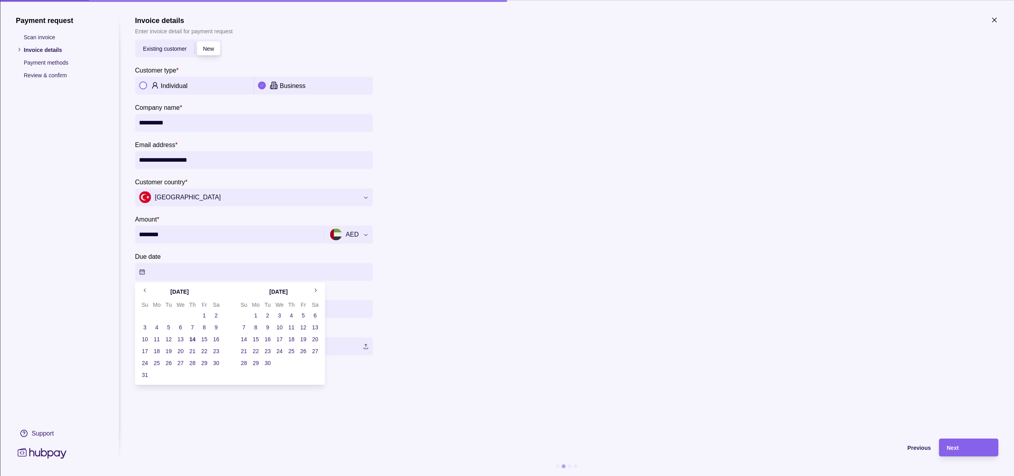
click at [193, 266] on button "Due date" at bounding box center [254, 272] width 238 height 18
click at [194, 338] on button "14" at bounding box center [192, 338] width 11 height 11
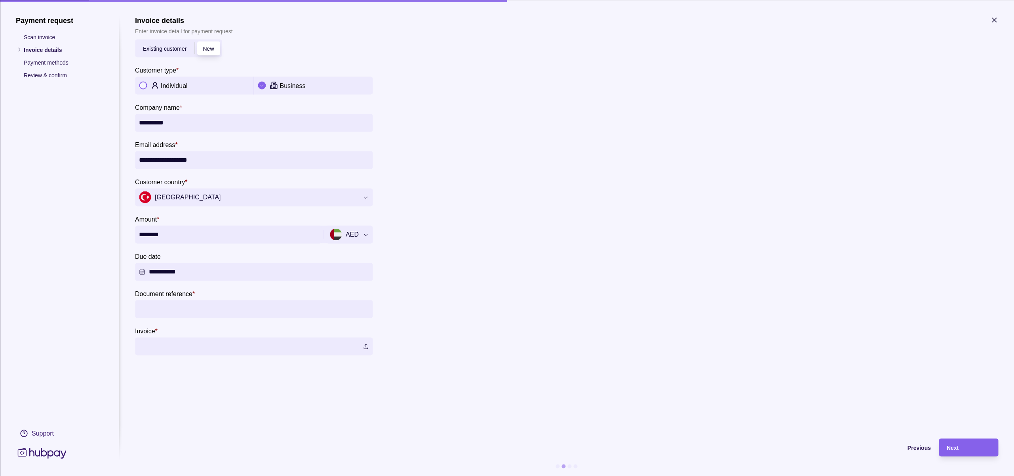
click at [456, 296] on section "**********" at bounding box center [566, 185] width 863 height 339
click at [163, 301] on input "Document reference *" at bounding box center [254, 309] width 230 height 18
click at [175, 295] on p "Document reference" at bounding box center [163, 293] width 57 height 7
click at [175, 300] on input "Document reference *" at bounding box center [254, 309] width 230 height 18
click at [175, 295] on p "Document reference" at bounding box center [163, 293] width 57 height 7
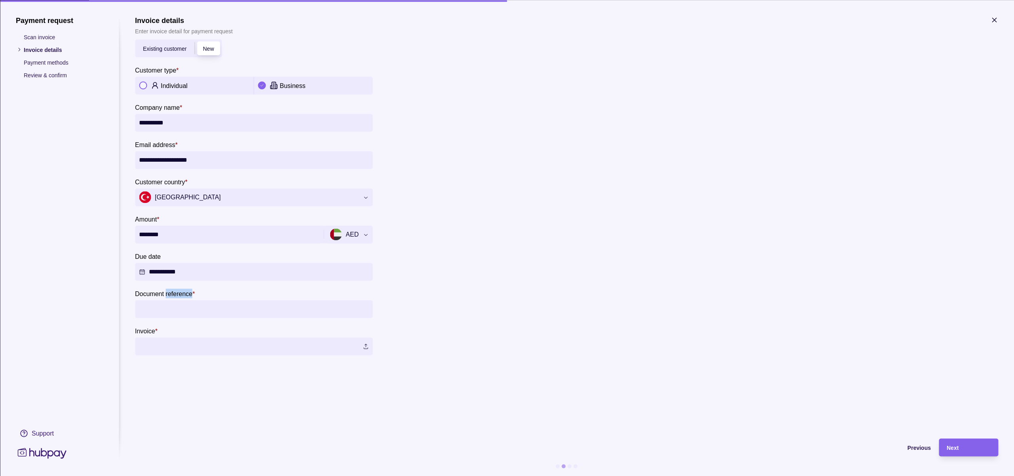
click at [175, 300] on input "Document reference *" at bounding box center [254, 309] width 230 height 18
click at [141, 311] on input "Document reference *" at bounding box center [254, 309] width 230 height 18
click at [176, 292] on p "Document reference" at bounding box center [163, 293] width 57 height 7
click at [176, 300] on input "Document reference *" at bounding box center [254, 309] width 230 height 18
click at [176, 292] on p "Document reference" at bounding box center [163, 293] width 57 height 7
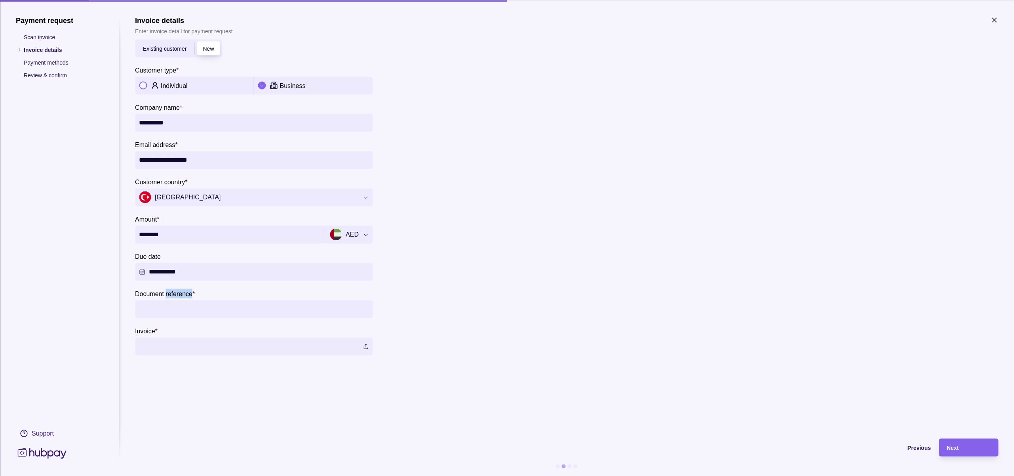
click at [176, 300] on input "Document reference *" at bounding box center [254, 309] width 230 height 18
click at [176, 292] on p "Document reference" at bounding box center [163, 293] width 57 height 7
click at [176, 300] on input "Document reference *" at bounding box center [254, 309] width 230 height 18
click at [177, 283] on section "**********" at bounding box center [254, 197] width 238 height 316
click at [172, 294] on p "Document reference" at bounding box center [163, 293] width 57 height 7
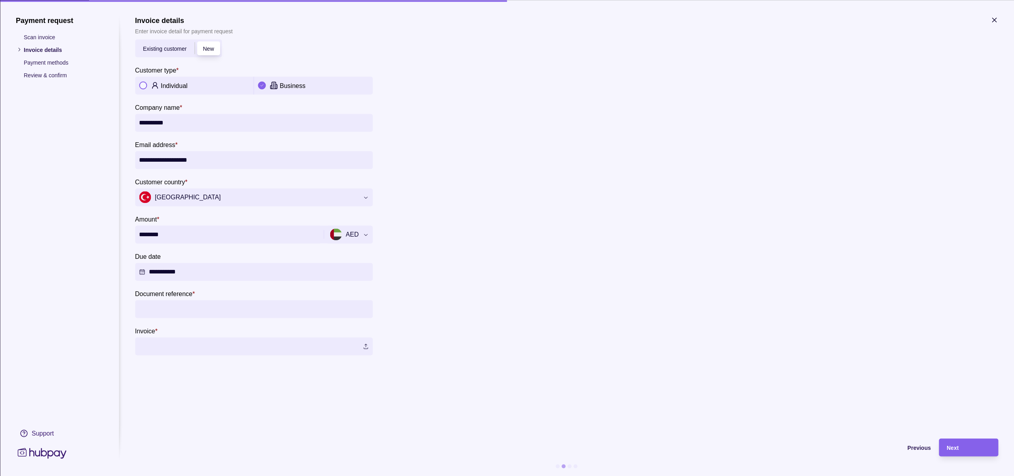
click at [172, 300] on input "Document reference *" at bounding box center [254, 309] width 230 height 18
click at [172, 294] on p "Document reference" at bounding box center [163, 293] width 57 height 7
click at [172, 300] on input "Document reference *" at bounding box center [254, 309] width 230 height 18
click at [172, 294] on p "Document reference" at bounding box center [163, 293] width 57 height 7
click at [172, 300] on input "Document reference *" at bounding box center [254, 309] width 230 height 18
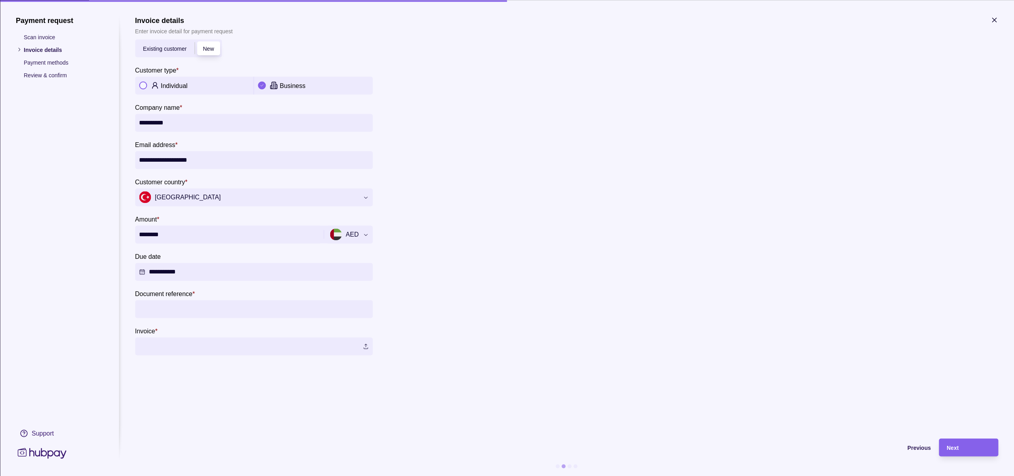
click at [171, 303] on input "Document reference *" at bounding box center [254, 309] width 230 height 18
click at [170, 290] on p "Document reference" at bounding box center [163, 293] width 57 height 7
click at [170, 300] on input "Document reference *" at bounding box center [254, 309] width 230 height 18
click at [170, 290] on p "Document reference" at bounding box center [163, 293] width 57 height 7
click at [170, 300] on input "Document reference *" at bounding box center [254, 309] width 230 height 18
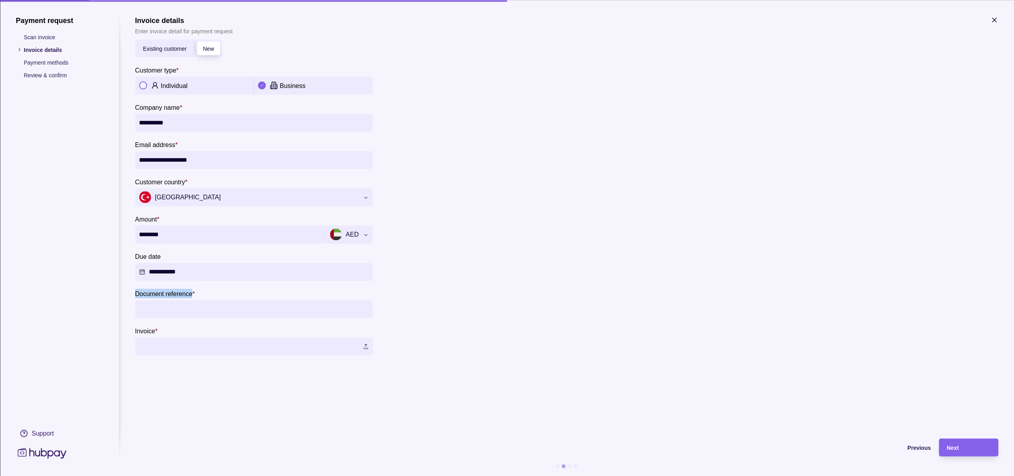
click at [170, 290] on p "Document reference" at bounding box center [163, 293] width 57 height 7
click at [170, 300] on input "Document reference *" at bounding box center [254, 309] width 230 height 18
click at [170, 284] on section "**********" at bounding box center [254, 197] width 238 height 316
click at [171, 293] on p "Document reference" at bounding box center [163, 293] width 57 height 7
click at [171, 300] on input "Document reference *" at bounding box center [254, 309] width 230 height 18
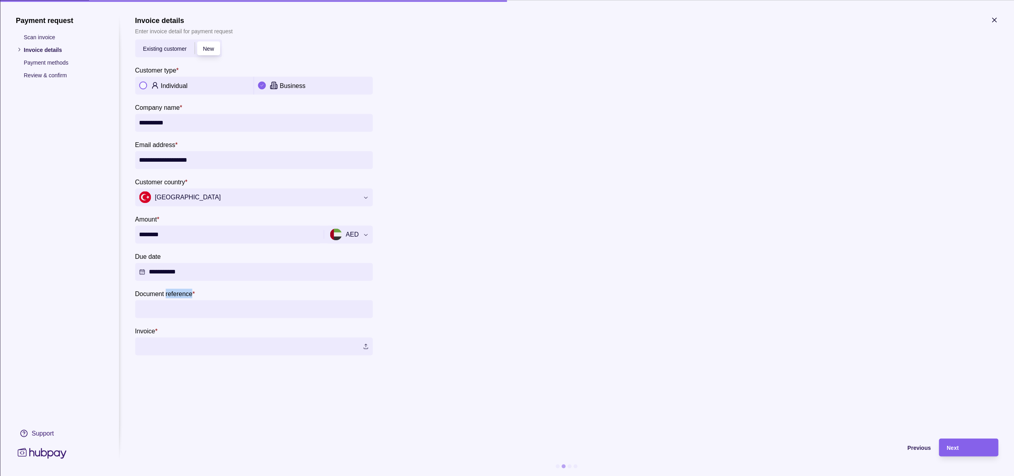
click at [171, 293] on p "Document reference" at bounding box center [163, 293] width 57 height 7
click at [171, 300] on input "Document reference *" at bounding box center [254, 309] width 230 height 18
click at [137, 291] on p "Document reference" at bounding box center [163, 293] width 57 height 7
click at [139, 300] on input "Document reference *" at bounding box center [254, 309] width 230 height 18
drag, startPoint x: 135, startPoint y: 292, endPoint x: 190, endPoint y: 293, distance: 55.4
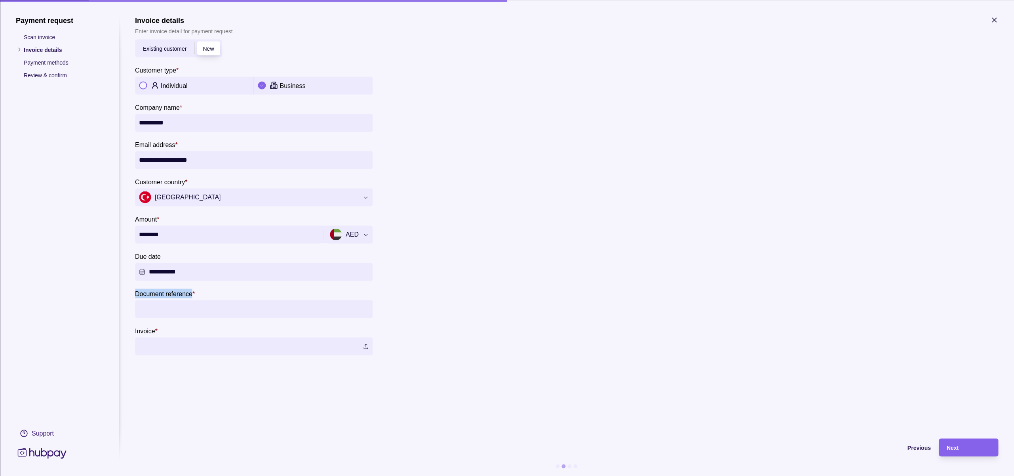
click at [190, 293] on p "Document reference" at bounding box center [163, 293] width 57 height 7
click at [190, 283] on section "**********" at bounding box center [254, 197] width 238 height 316
drag, startPoint x: 130, startPoint y: 293, endPoint x: 191, endPoint y: 293, distance: 61.0
click at [191, 293] on section "**********" at bounding box center [507, 246] width 983 height 460
click at [190, 345] on label at bounding box center [254, 346] width 238 height 18
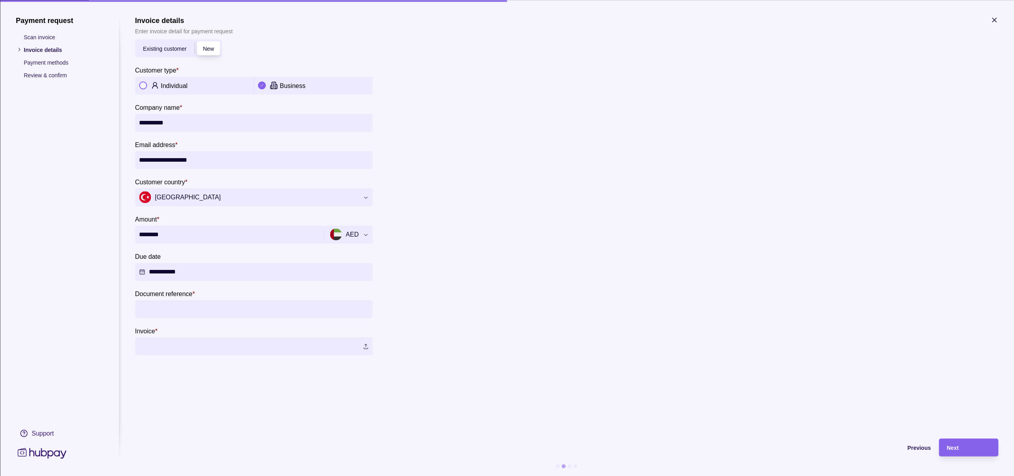
click at [45, 63] on p "Payment methods" at bounding box center [63, 62] width 79 height 9
click at [976, 448] on div "Next" at bounding box center [969, 447] width 44 height 10
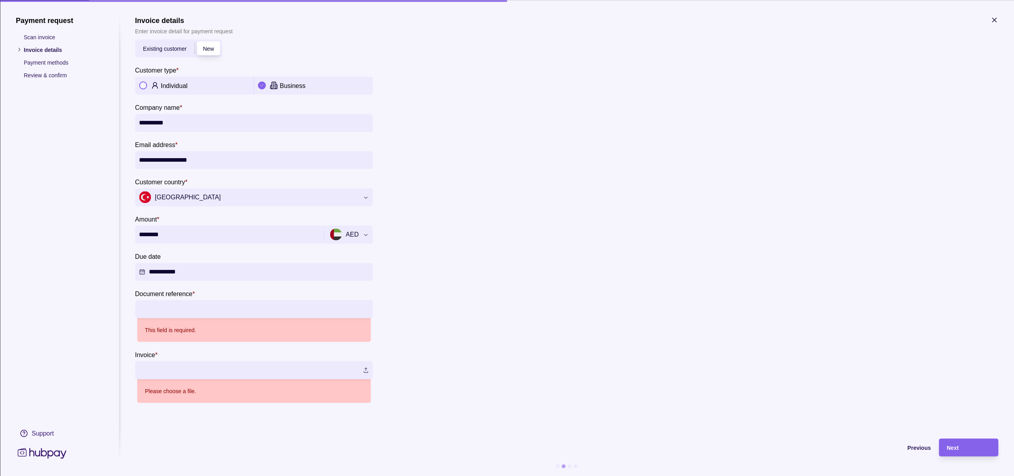
click at [154, 310] on input "Document reference *" at bounding box center [254, 309] width 230 height 18
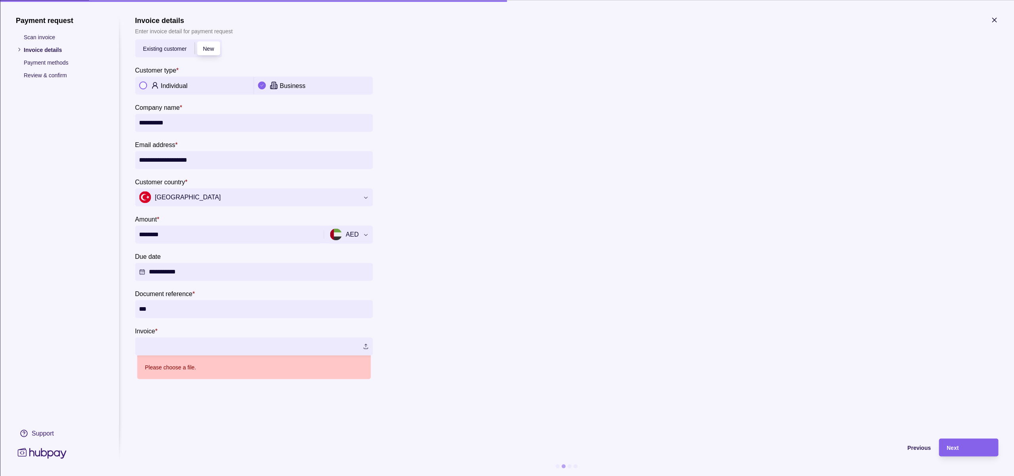
type input "***"
click at [158, 342] on label at bounding box center [254, 346] width 238 height 18
click at [184, 122] on input "**********" at bounding box center [254, 123] width 230 height 18
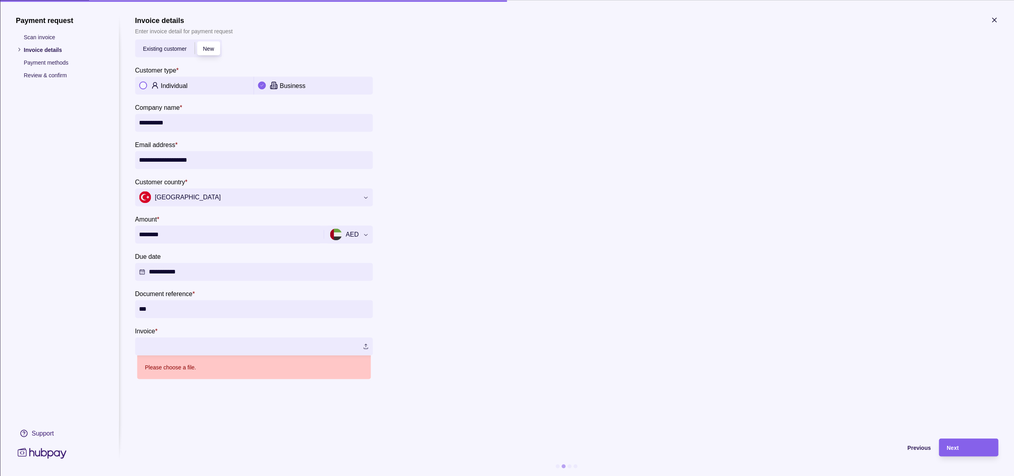
click at [184, 122] on input "**********" at bounding box center [254, 123] width 230 height 18
drag, startPoint x: 158, startPoint y: 124, endPoint x: 215, endPoint y: 128, distance: 56.4
click at [215, 128] on input "**********" at bounding box center [254, 123] width 230 height 18
click at [147, 122] on input "*****" at bounding box center [254, 123] width 230 height 18
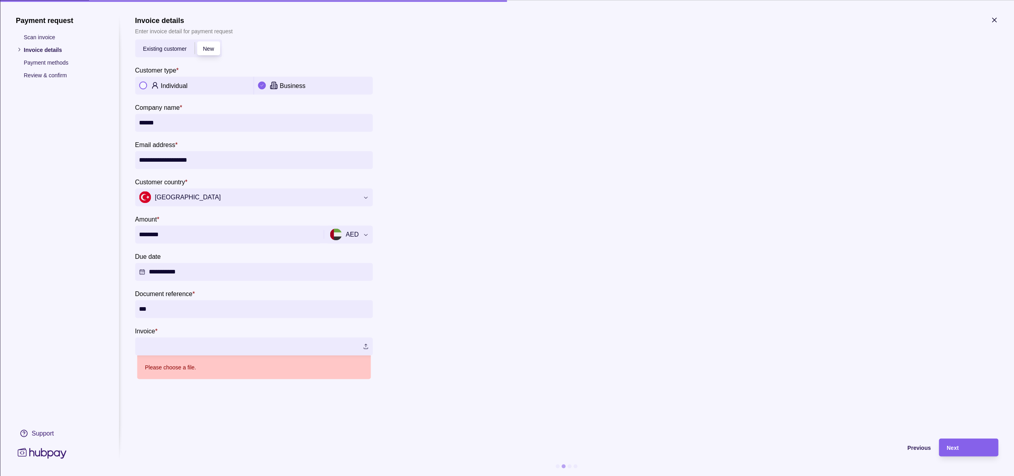
type input "*****"
click at [198, 344] on label at bounding box center [254, 346] width 238 height 18
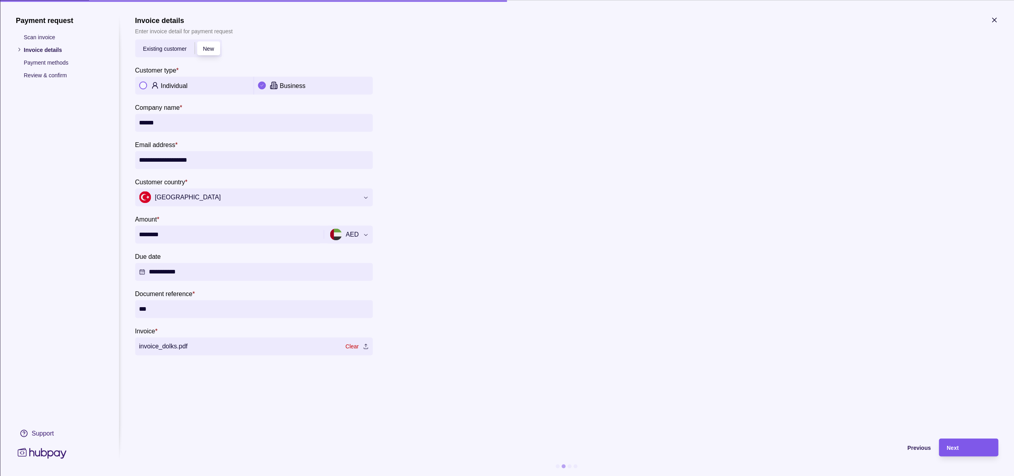
click at [976, 446] on div "Next" at bounding box center [969, 447] width 44 height 10
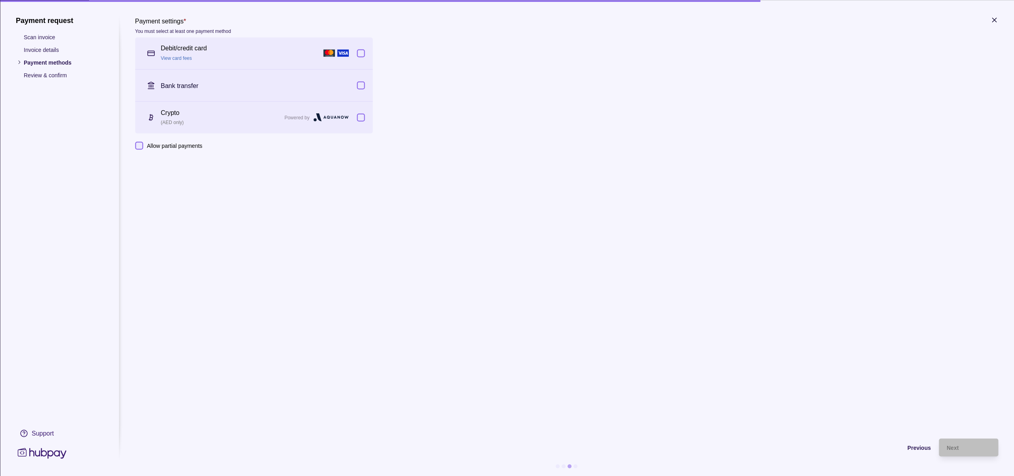
click at [359, 116] on button "button" at bounding box center [361, 117] width 8 height 8
click at [960, 450] on div "Next" at bounding box center [969, 447] width 44 height 10
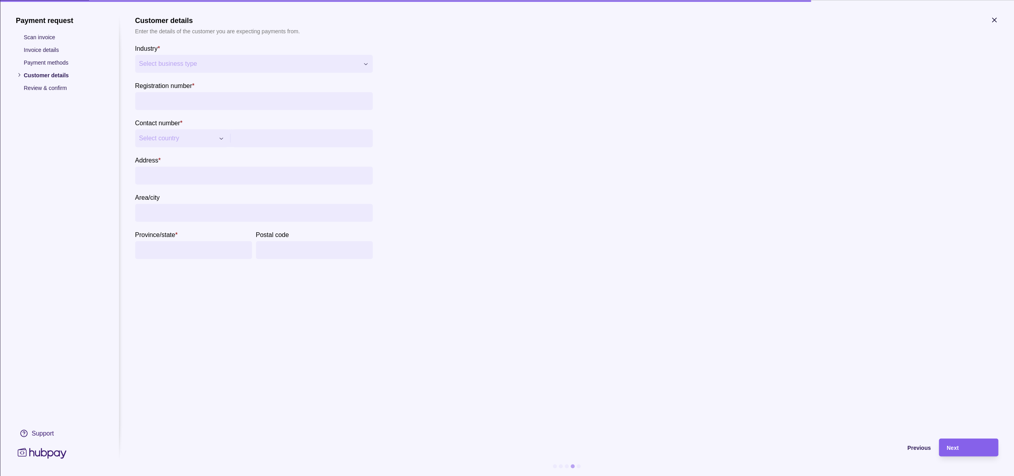
click at [175, 475] on div "**********" at bounding box center [507, 476] width 1014 height 0
click at [479, 475] on div "**********" at bounding box center [507, 476] width 1014 height 0
click at [945, 445] on div "Next" at bounding box center [962, 447] width 55 height 18
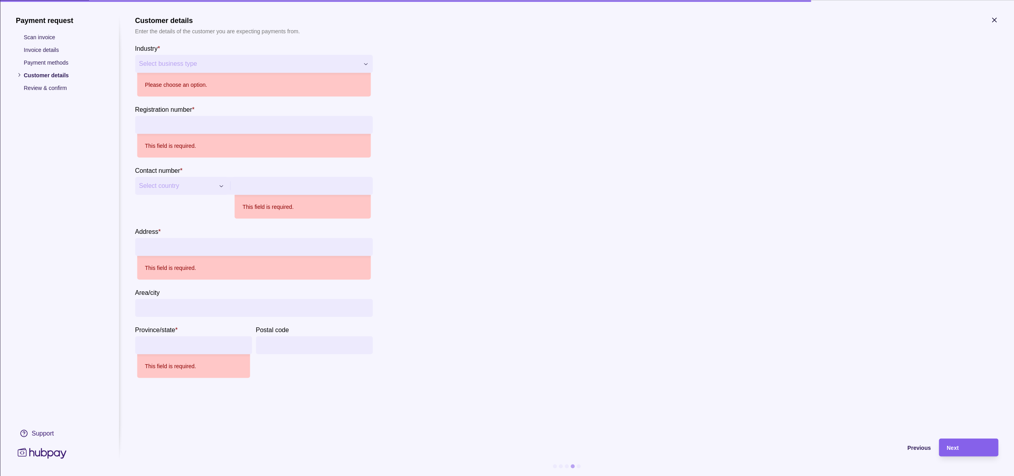
click at [41, 89] on p "Review & confirm" at bounding box center [63, 87] width 79 height 9
click at [200, 88] on p "Please choose an option." at bounding box center [176, 84] width 62 height 9
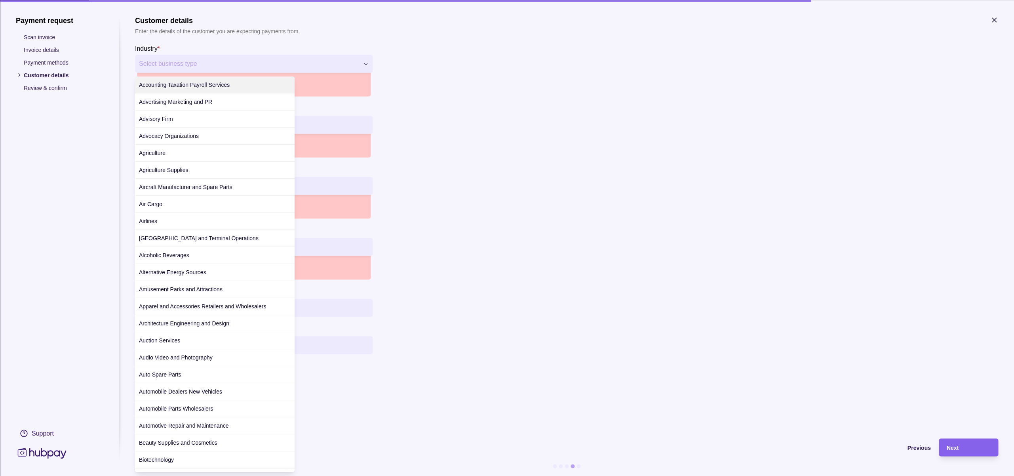
click at [190, 475] on div "**********" at bounding box center [507, 476] width 1014 height 0
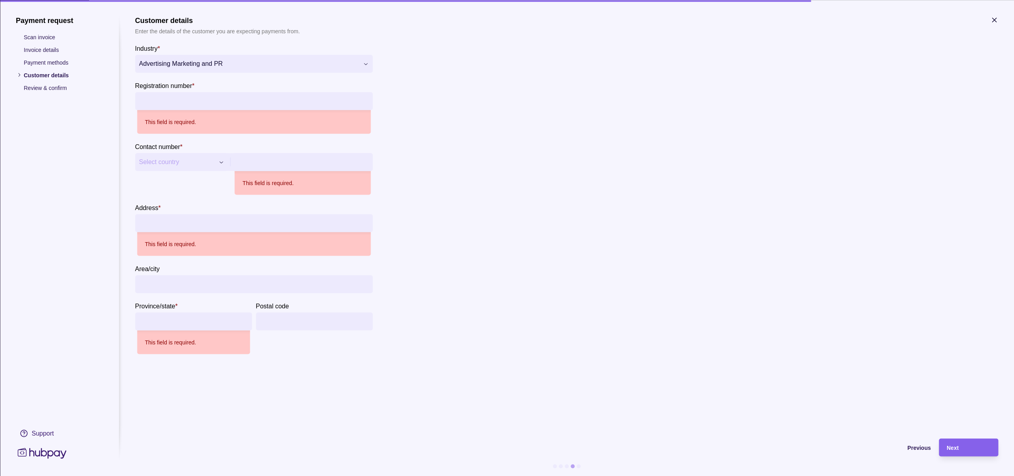
click at [169, 105] on input "Registration number *" at bounding box center [254, 101] width 230 height 18
click at [169, 122] on p "This field is required." at bounding box center [170, 121] width 51 height 9
click at [183, 475] on div "**********" at bounding box center [507, 476] width 1014 height 0
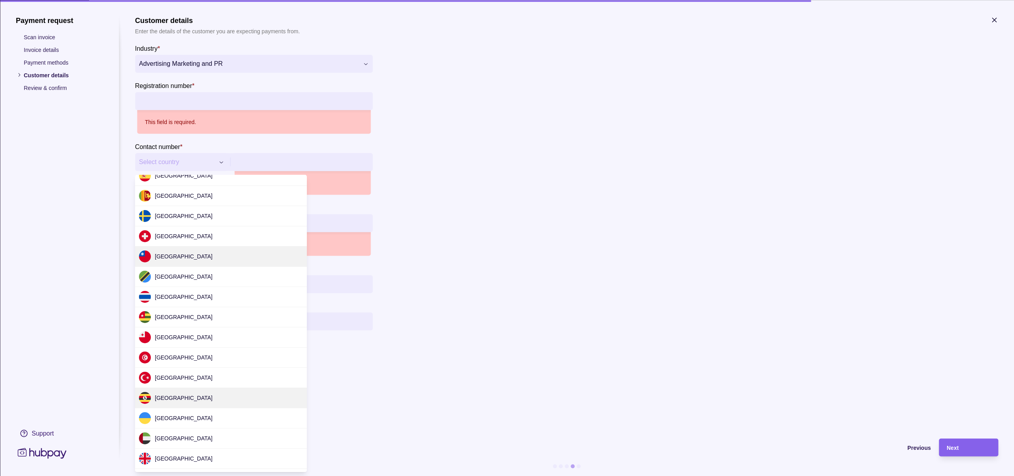
scroll to position [2278, 0]
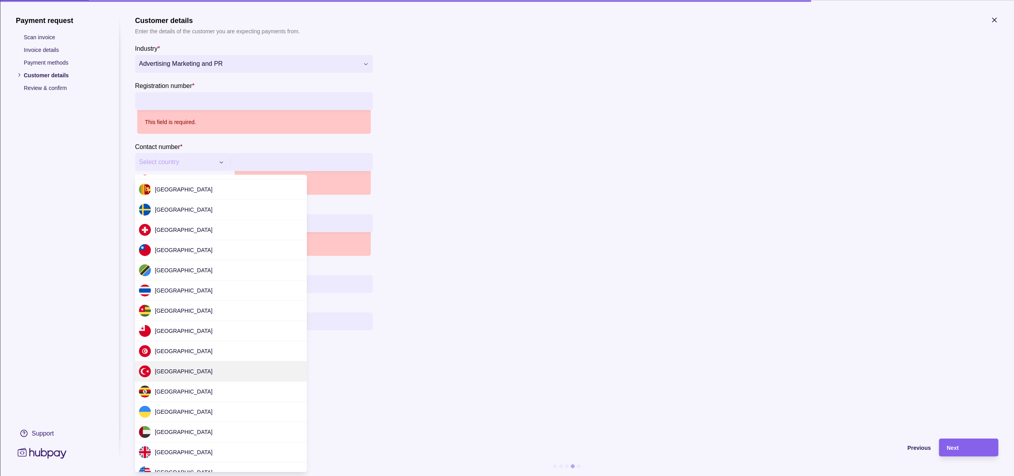
type input "***"
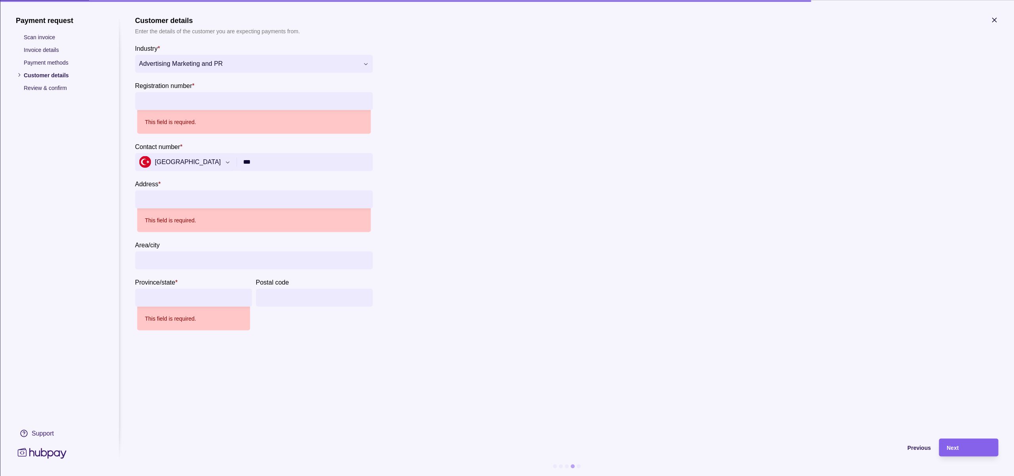
click at [177, 195] on input "Address *" at bounding box center [254, 199] width 230 height 18
click at [175, 96] on input "Registration number *" at bounding box center [254, 101] width 230 height 18
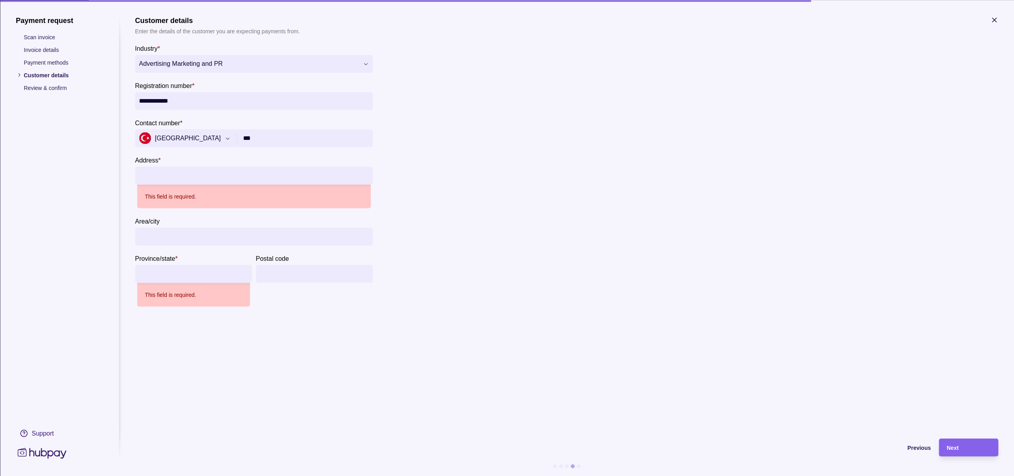
type input "**********"
click at [183, 181] on input "Address *" at bounding box center [254, 175] width 230 height 18
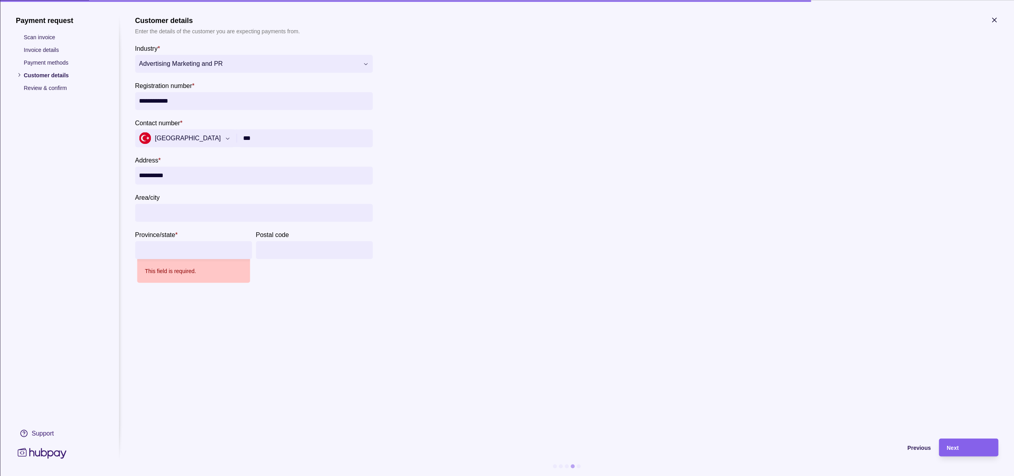
type input "**********"
drag, startPoint x: 365, startPoint y: 335, endPoint x: 337, endPoint y: 326, distance: 29.3
click at [361, 333] on section "**********" at bounding box center [566, 223] width 863 height 414
click at [166, 250] on input "Province/state *" at bounding box center [193, 250] width 109 height 18
type input "*******"
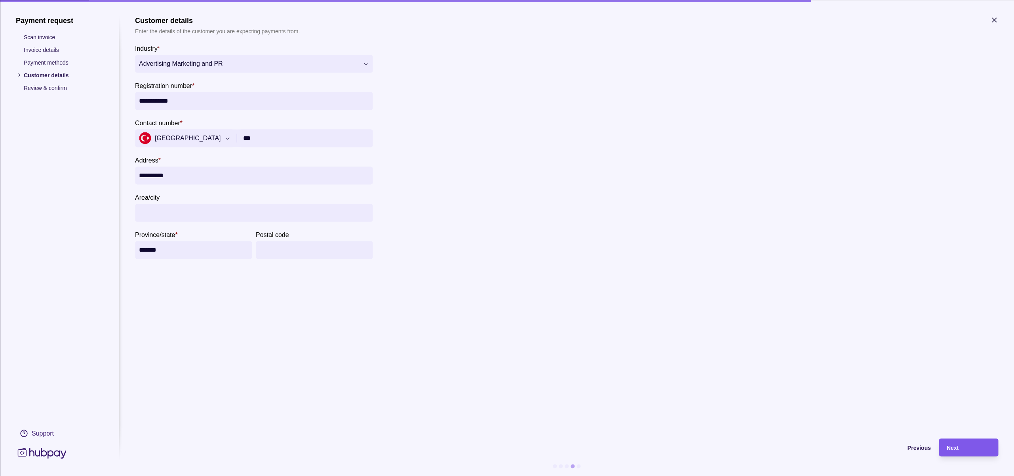
click at [980, 447] on div "Next" at bounding box center [969, 447] width 44 height 10
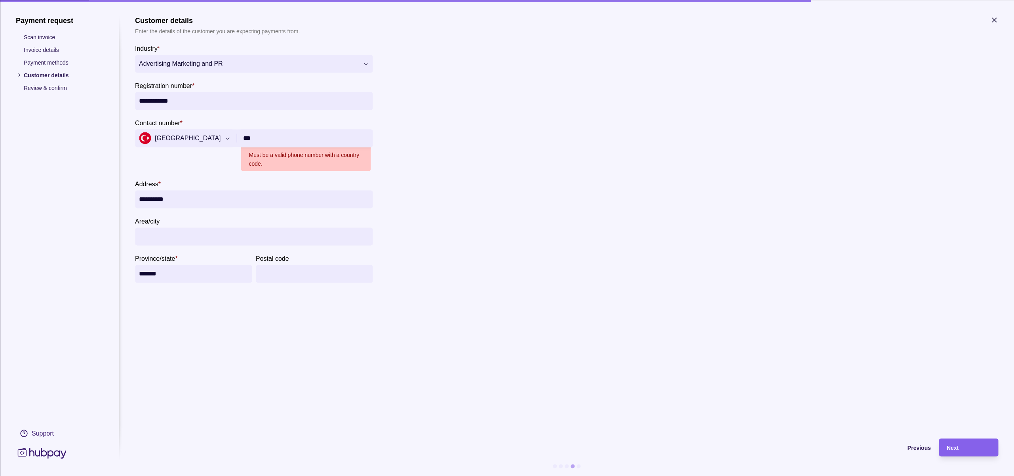
click at [289, 139] on input "***" at bounding box center [306, 138] width 126 height 18
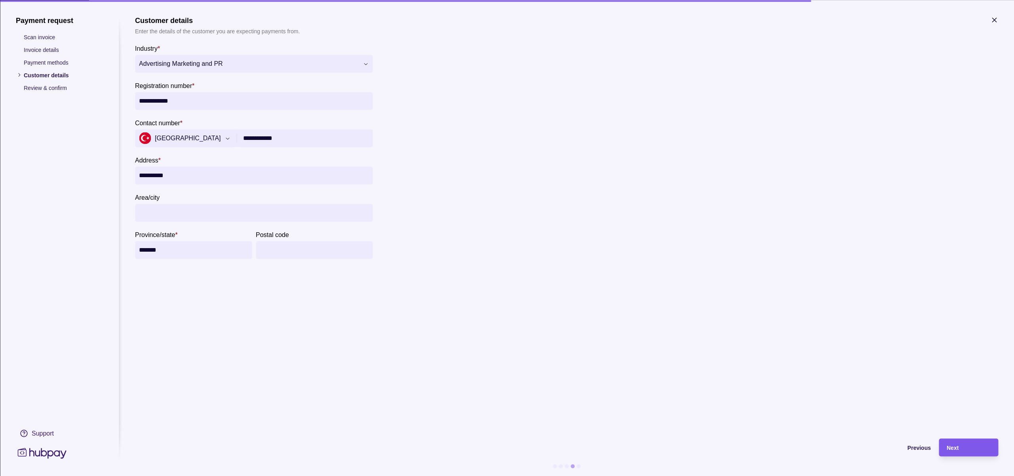
click at [954, 448] on span "Next" at bounding box center [953, 447] width 12 height 6
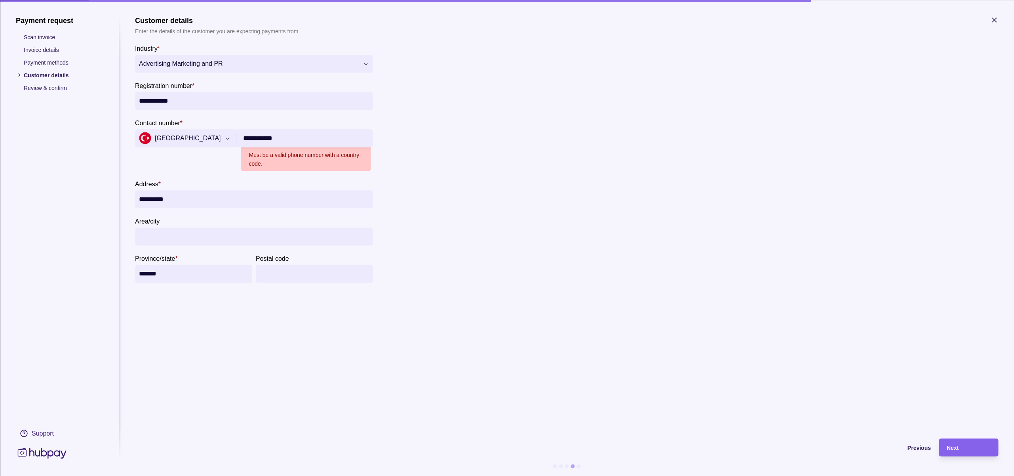
click at [286, 136] on input "**********" at bounding box center [306, 138] width 126 height 18
drag, startPoint x: 248, startPoint y: 136, endPoint x: 344, endPoint y: 141, distance: 95.6
click at [344, 141] on input "**********" at bounding box center [306, 138] width 126 height 18
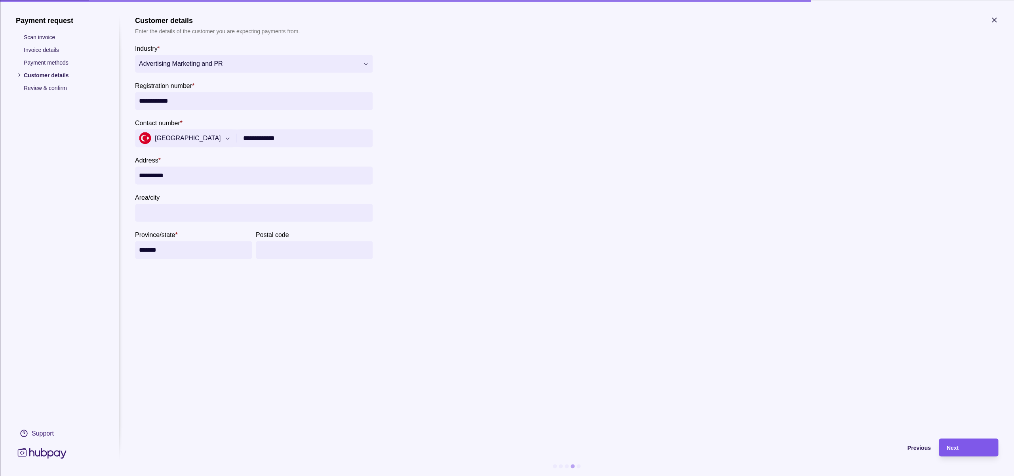
click at [953, 444] on span "Next" at bounding box center [953, 447] width 12 height 6
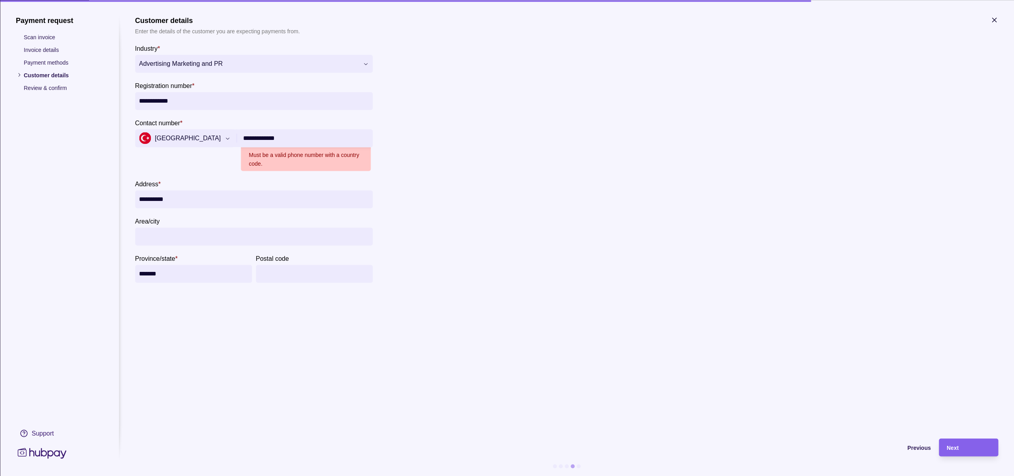
click at [292, 137] on input "**********" at bounding box center [306, 138] width 126 height 18
drag, startPoint x: 292, startPoint y: 137, endPoint x: 278, endPoint y: 135, distance: 14.1
click at [286, 137] on input "**********" at bounding box center [306, 138] width 126 height 18
click at [249, 138] on input "**********" at bounding box center [306, 138] width 126 height 18
drag, startPoint x: 247, startPoint y: 137, endPoint x: 248, endPoint y: 145, distance: 7.2
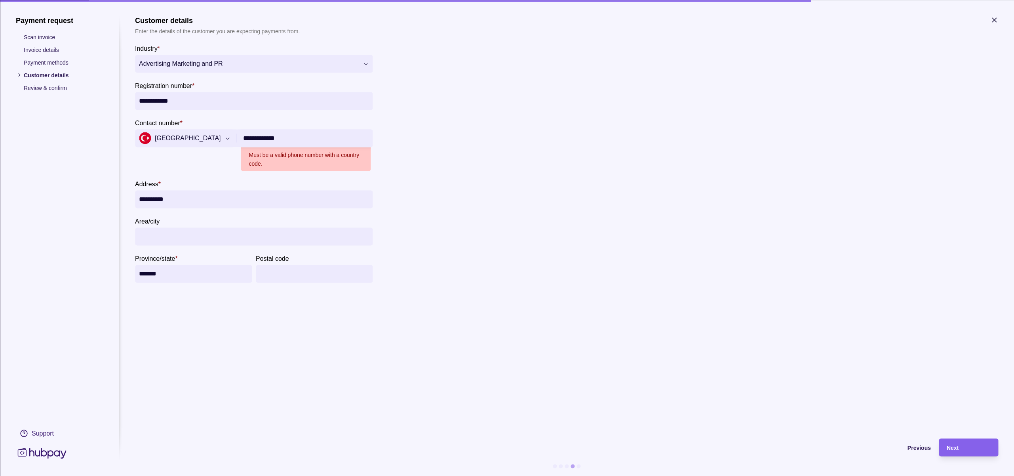
click at [247, 138] on input "**********" at bounding box center [306, 138] width 126 height 18
click at [301, 139] on input "**********" at bounding box center [306, 138] width 126 height 18
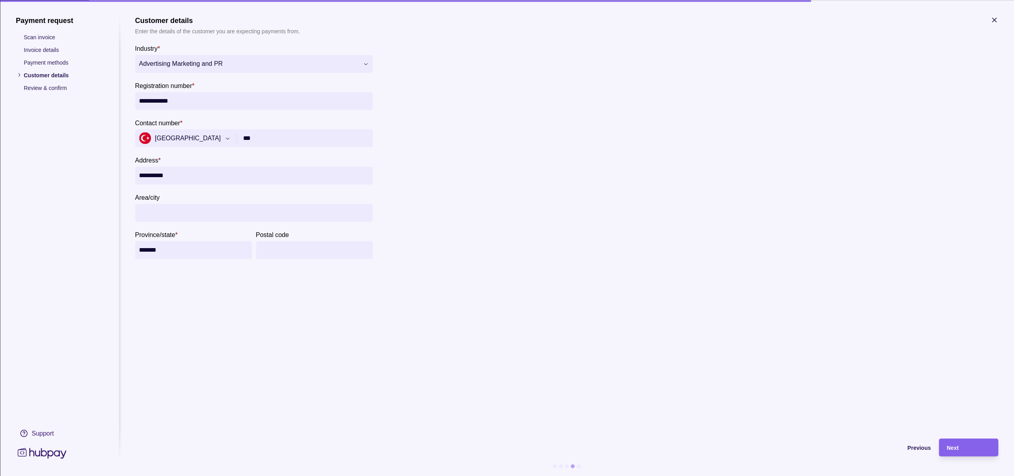
drag, startPoint x: 262, startPoint y: 139, endPoint x: 228, endPoint y: 140, distance: 34.1
click at [203, 131] on section "**********" at bounding box center [254, 138] width 238 height 18
paste input "**********"
type input "**********"
click at [972, 448] on div "Next" at bounding box center [969, 447] width 44 height 10
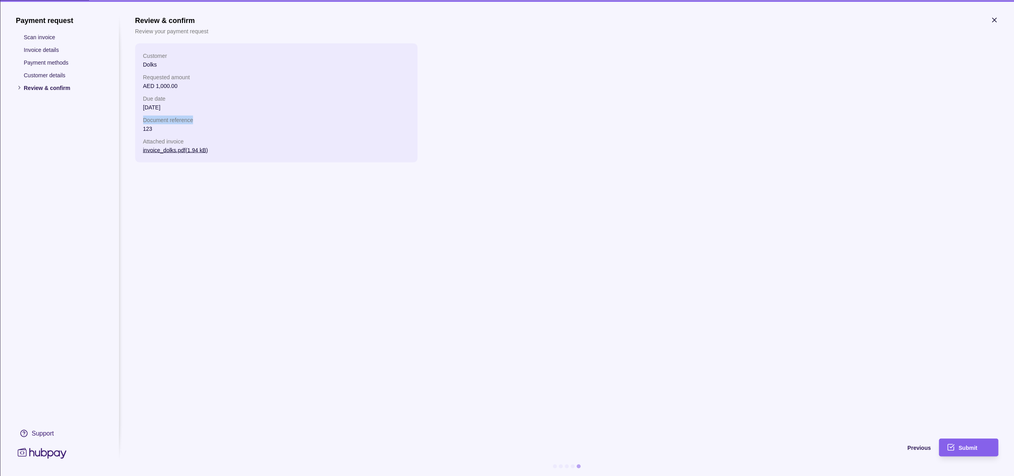
drag, startPoint x: 143, startPoint y: 120, endPoint x: 197, endPoint y: 120, distance: 54.7
click at [198, 120] on section "Customer Dolks Requested amount AED 1,000.00 Due date [DATE] Document reference…" at bounding box center [276, 102] width 282 height 119
click at [197, 127] on p "123" at bounding box center [276, 128] width 267 height 9
click at [171, 118] on p "Document reference" at bounding box center [276, 119] width 267 height 9
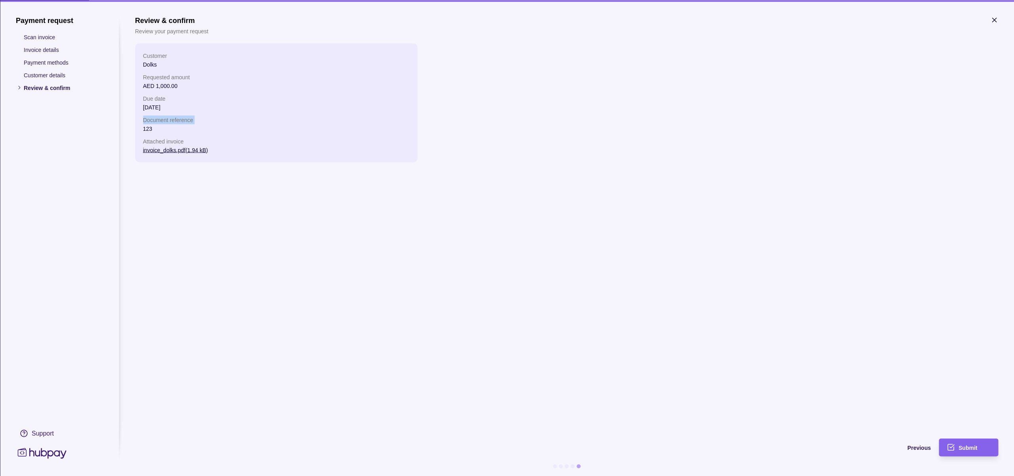
click at [171, 118] on p "Document reference" at bounding box center [276, 119] width 267 height 9
click at [173, 111] on p "[DATE]" at bounding box center [276, 107] width 267 height 9
click at [175, 116] on p "Document reference" at bounding box center [276, 119] width 267 height 9
click at [175, 117] on p "Document reference" at bounding box center [276, 119] width 267 height 9
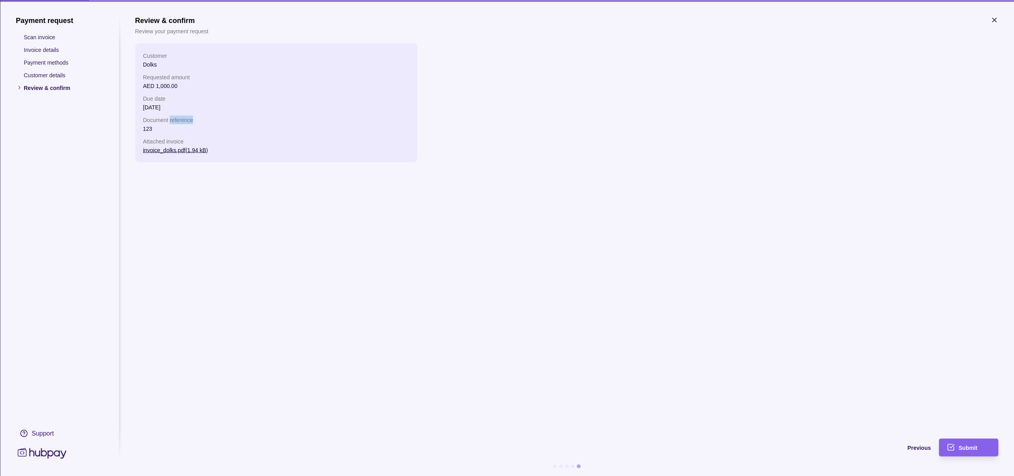
click at [176, 117] on p "Document reference" at bounding box center [276, 119] width 267 height 9
click at [266, 105] on p "[DATE]" at bounding box center [276, 107] width 267 height 9
click at [916, 450] on div "Previous" at bounding box center [533, 447] width 796 height 10
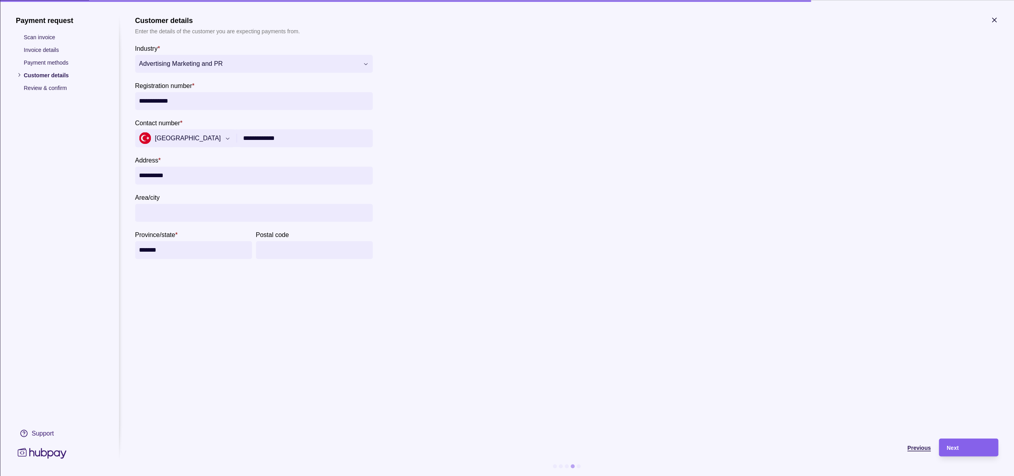
click at [916, 450] on div "Previous" at bounding box center [533, 447] width 796 height 10
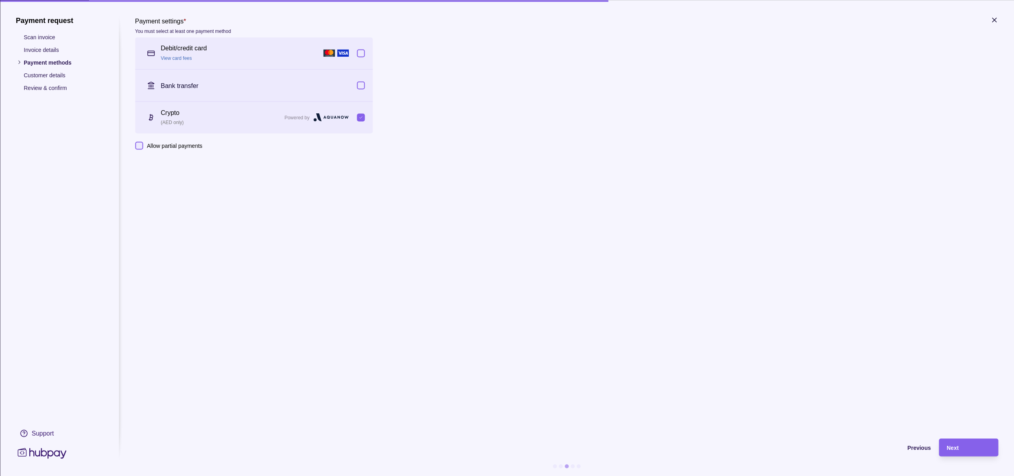
click at [171, 112] on p "Crypto" at bounding box center [221, 112] width 120 height 9
click at [916, 450] on span "Previous" at bounding box center [919, 447] width 23 height 6
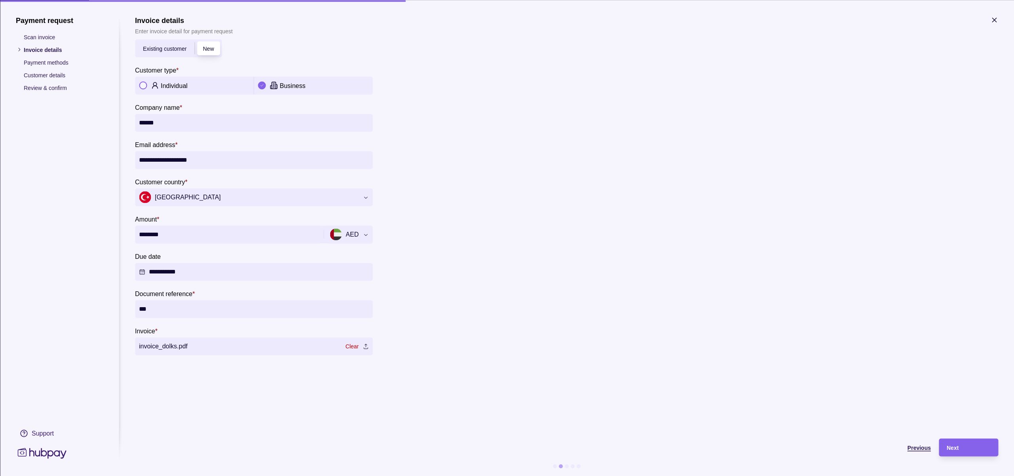
click at [916, 450] on span "Previous" at bounding box center [919, 447] width 23 height 6
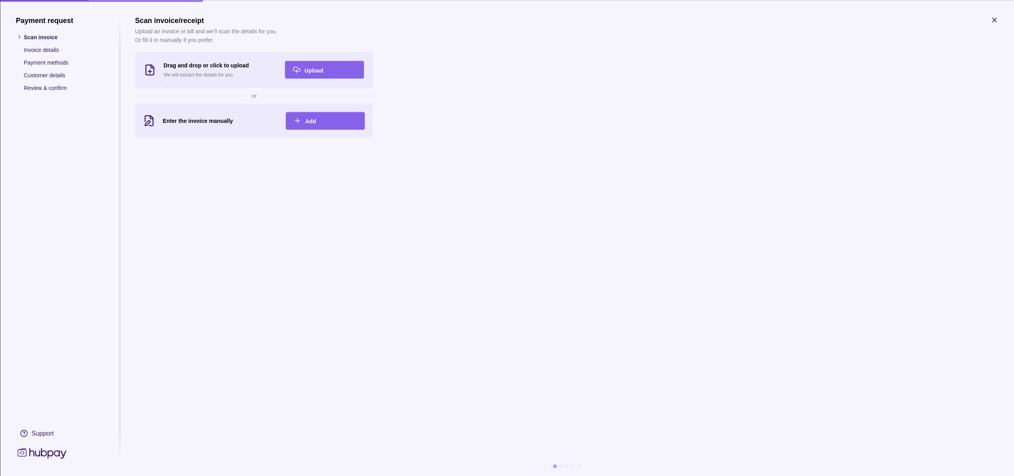
click at [59, 76] on p "Customer details" at bounding box center [63, 74] width 79 height 9
click at [995, 20] on icon "button" at bounding box center [994, 20] width 4 height 4
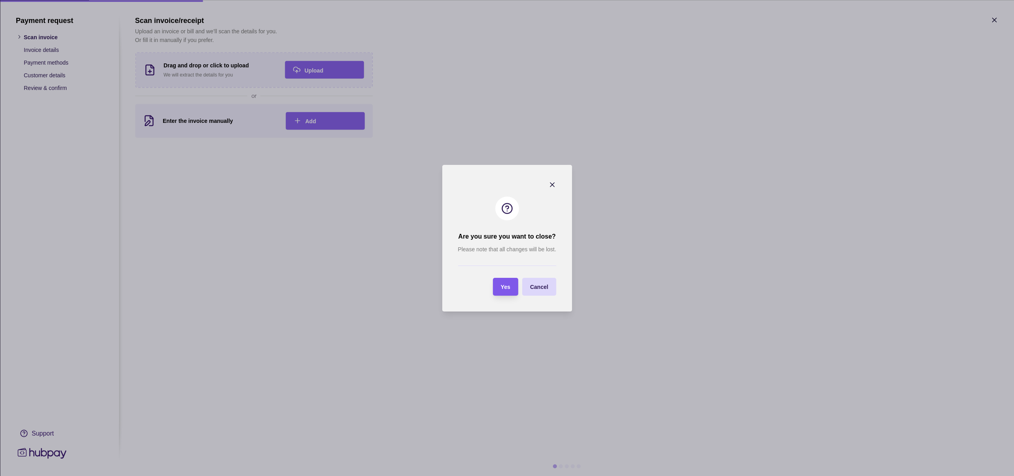
click at [508, 286] on span "Yes" at bounding box center [506, 287] width 10 height 6
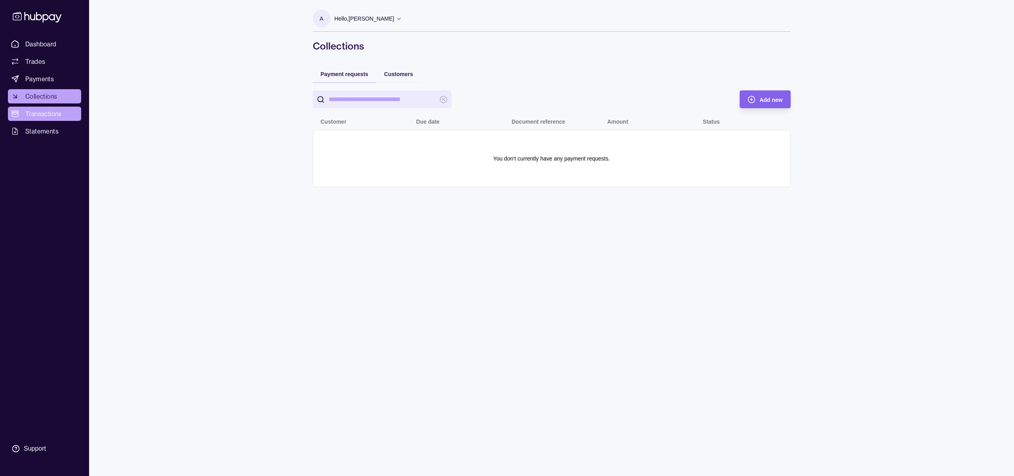
click at [51, 117] on span "Transactions" at bounding box center [43, 114] width 36 height 10
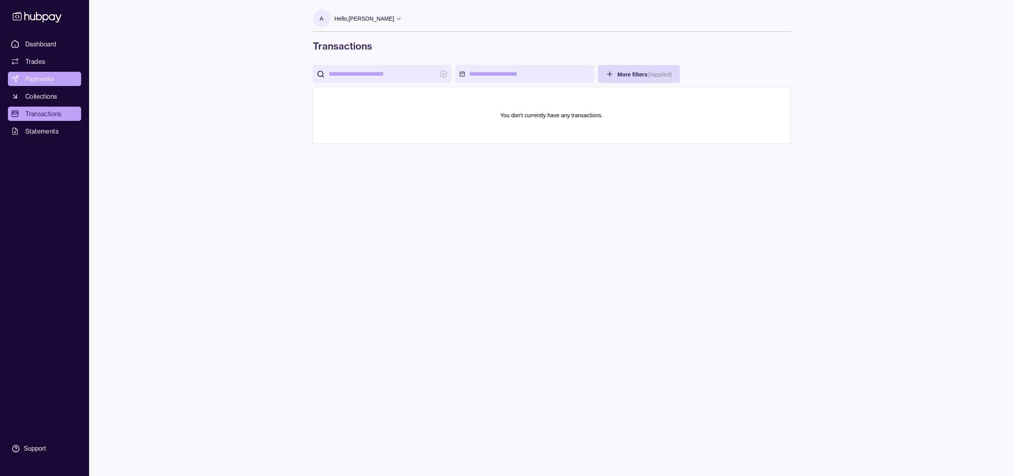
click at [44, 82] on span "Payments" at bounding box center [39, 79] width 29 height 10
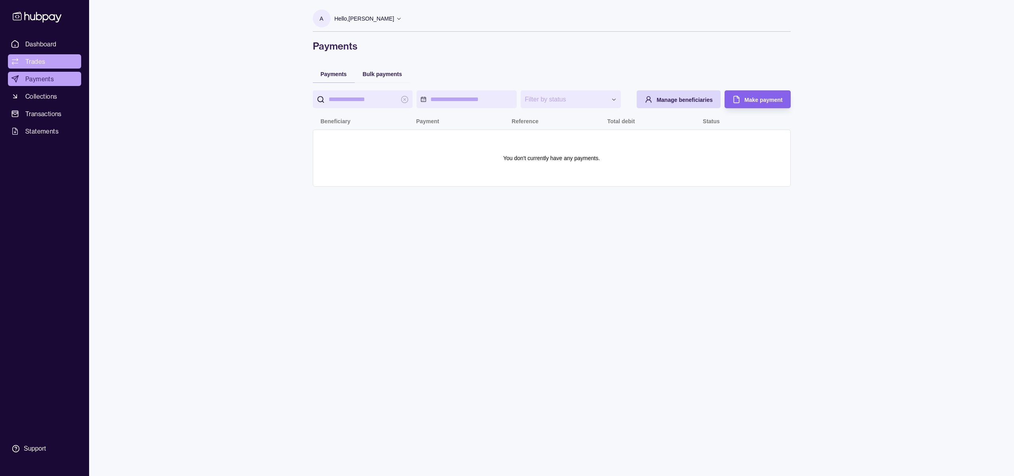
click at [41, 64] on span "Trades" at bounding box center [35, 62] width 20 height 10
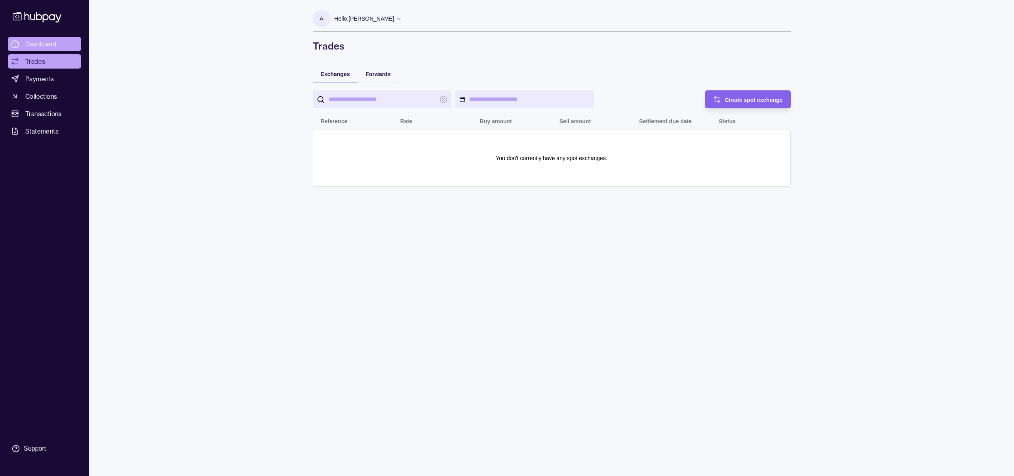
click at [40, 48] on span "Dashboard" at bounding box center [40, 44] width 31 height 10
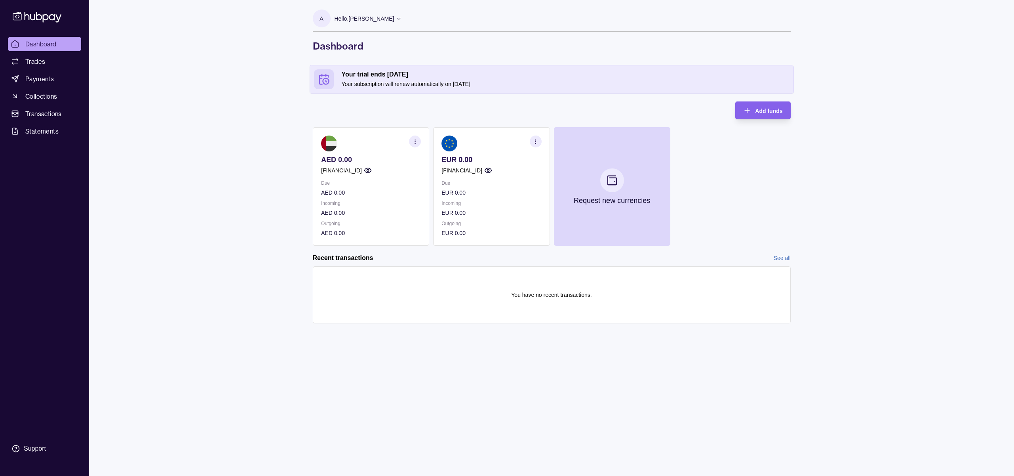
click at [391, 16] on div "Hello, [PERSON_NAME]" at bounding box center [369, 18] width 68 height 17
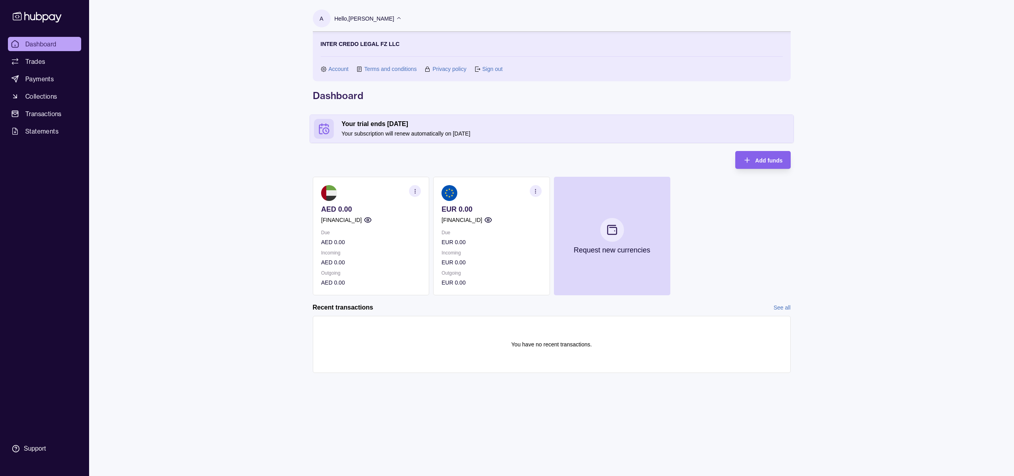
click at [333, 69] on link "Account" at bounding box center [339, 69] width 20 height 9
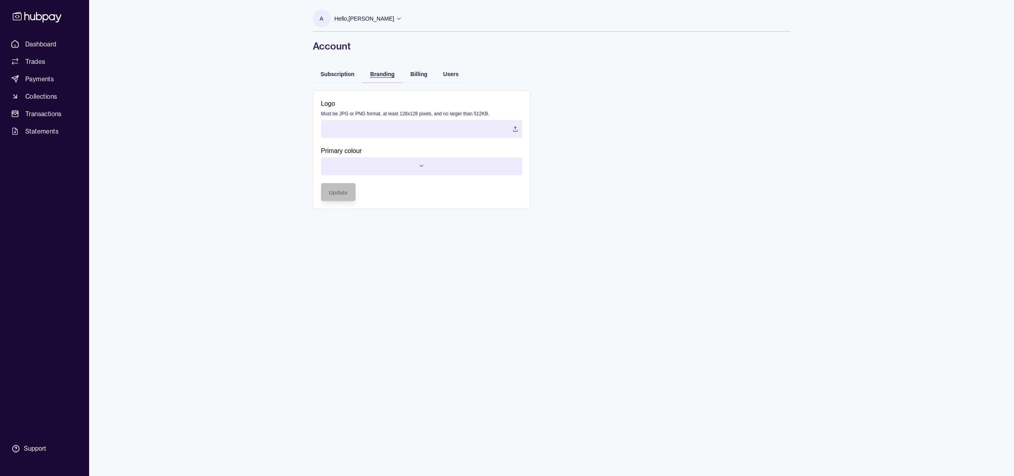
click at [378, 74] on span "Branding" at bounding box center [382, 74] width 24 height 6
click at [332, 77] on div "Subscription" at bounding box center [338, 74] width 34 height 10
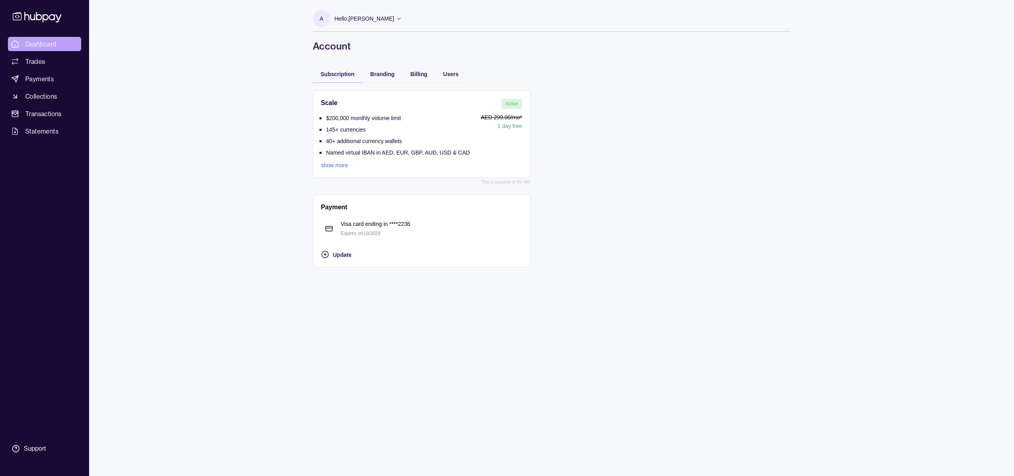
click at [40, 46] on span "Dashboard" at bounding box center [40, 44] width 31 height 10
